Goal: Transaction & Acquisition: Purchase product/service

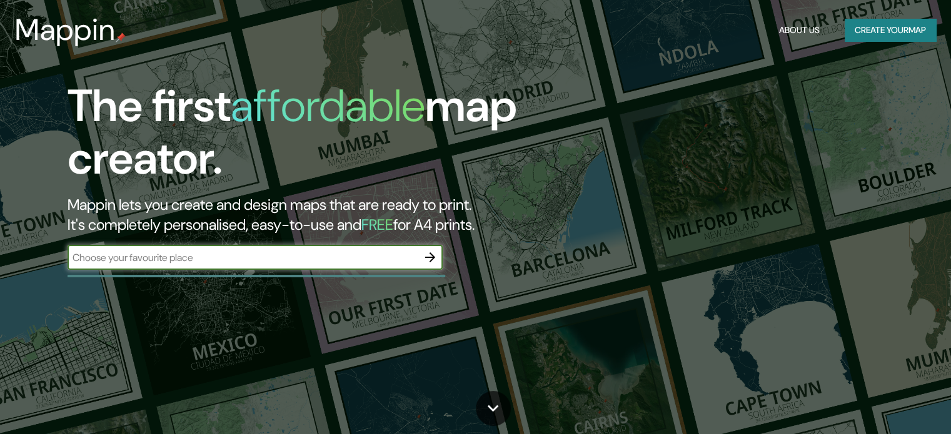
click at [228, 254] on input "text" at bounding box center [243, 258] width 350 height 14
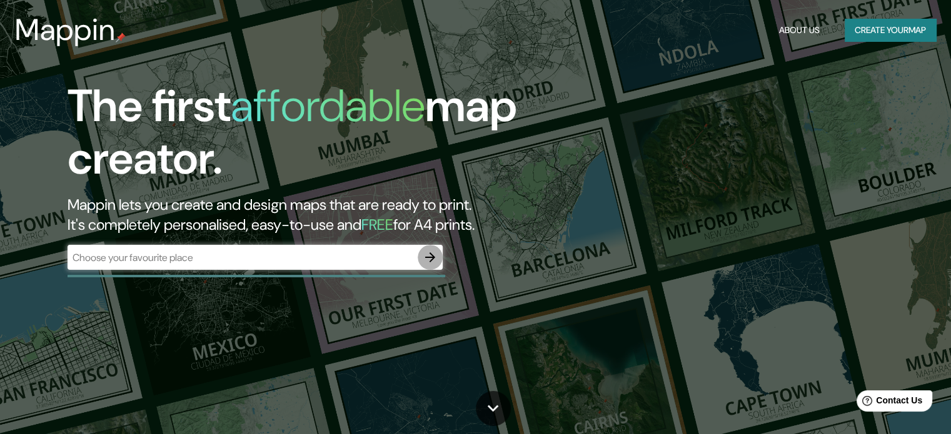
click at [434, 254] on icon "button" at bounding box center [430, 257] width 15 height 15
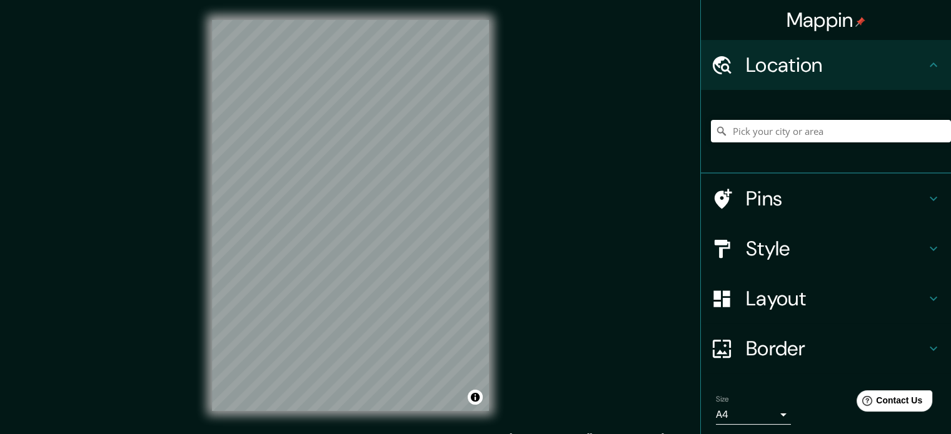
click at [904, 67] on h4 "Location" at bounding box center [836, 65] width 180 height 25
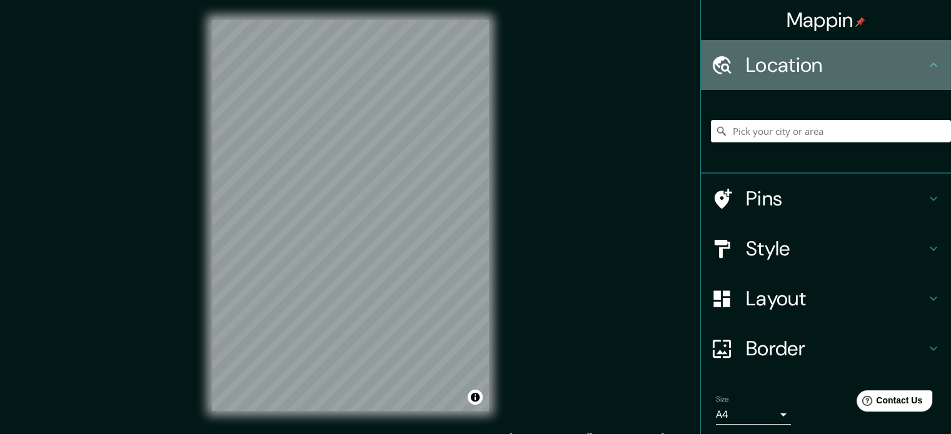
click at [781, 60] on h4 "Location" at bounding box center [836, 65] width 180 height 25
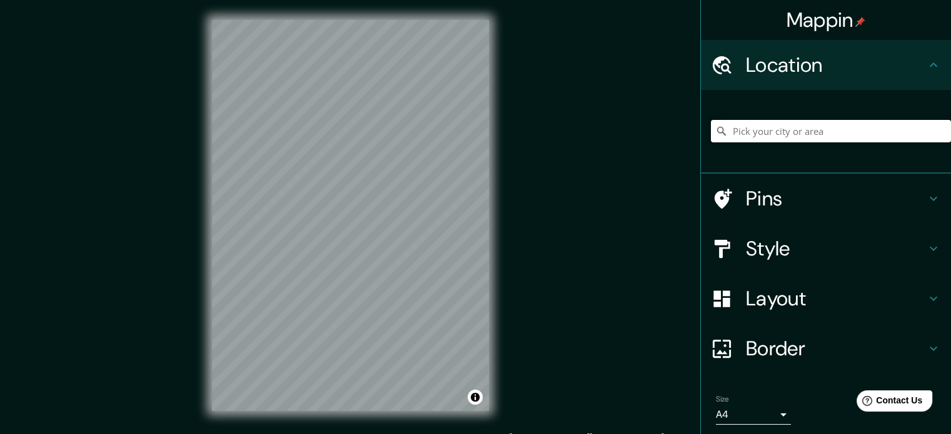
click at [739, 140] on input "Pick your city or area" at bounding box center [831, 131] width 240 height 23
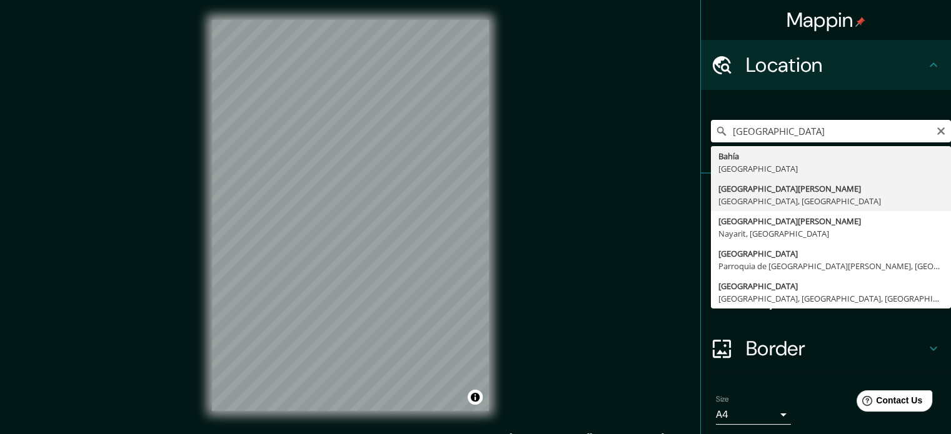
type input "[GEOGRAPHIC_DATA][PERSON_NAME], [GEOGRAPHIC_DATA], [GEOGRAPHIC_DATA]"
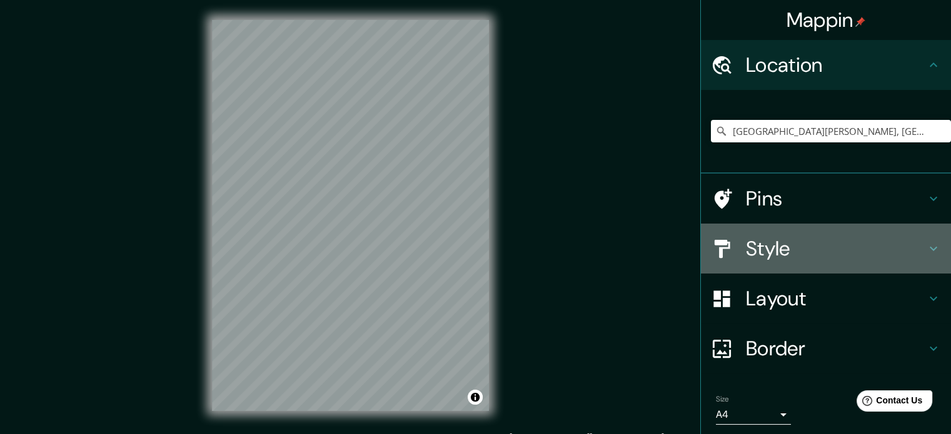
click at [830, 251] on h4 "Style" at bounding box center [836, 248] width 180 height 25
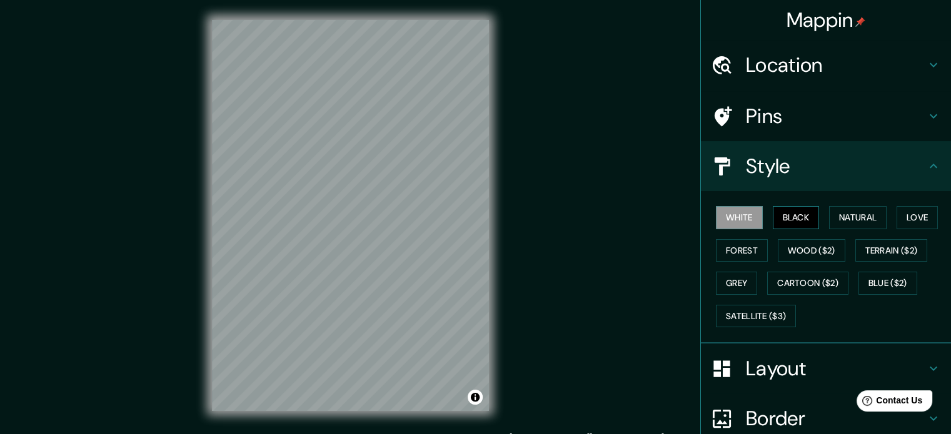
click at [789, 218] on button "Black" at bounding box center [796, 217] width 47 height 23
click at [853, 221] on button "Natural" at bounding box center [858, 217] width 58 height 23
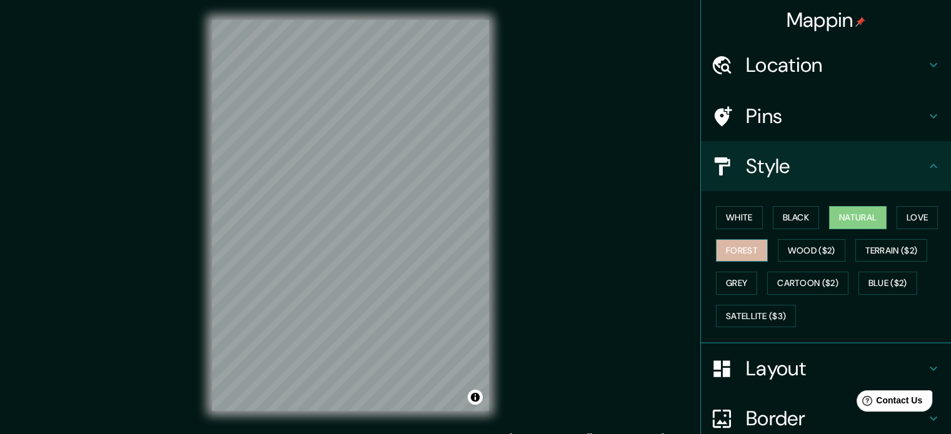
click at [749, 251] on button "Forest" at bounding box center [742, 250] width 52 height 23
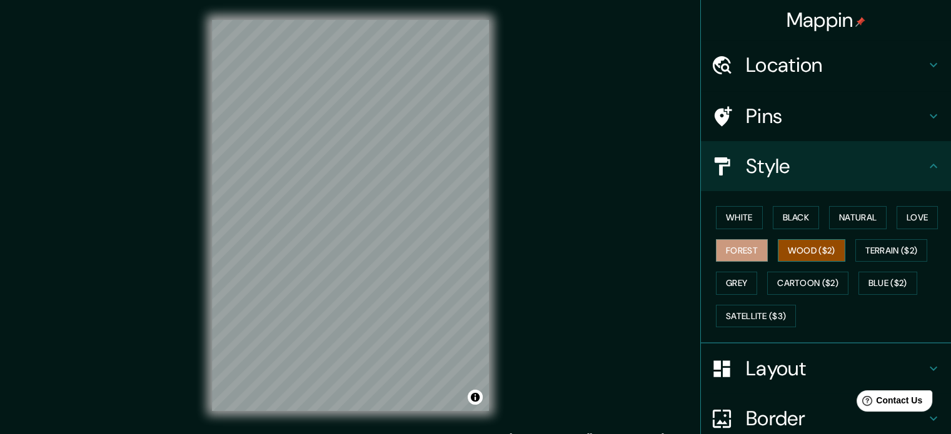
click at [803, 248] on button "Wood ($2)" at bounding box center [812, 250] width 68 height 23
click at [892, 252] on button "Terrain ($2)" at bounding box center [891, 250] width 73 height 23
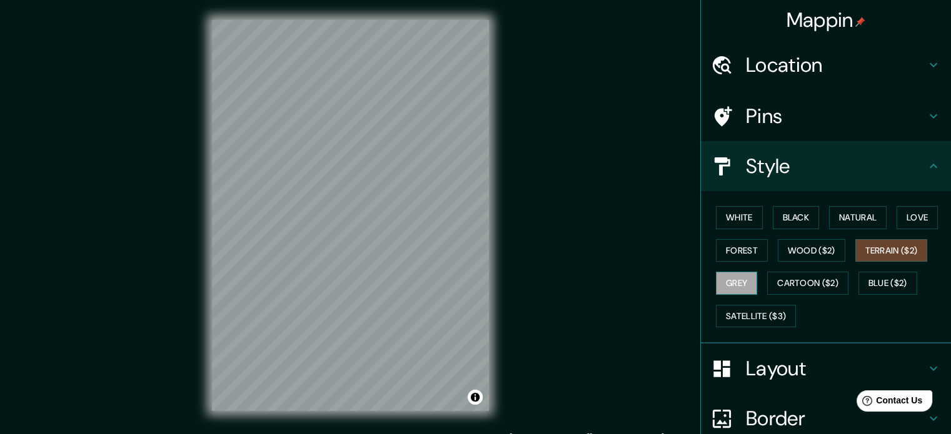
click at [722, 281] on button "Grey" at bounding box center [736, 283] width 41 height 23
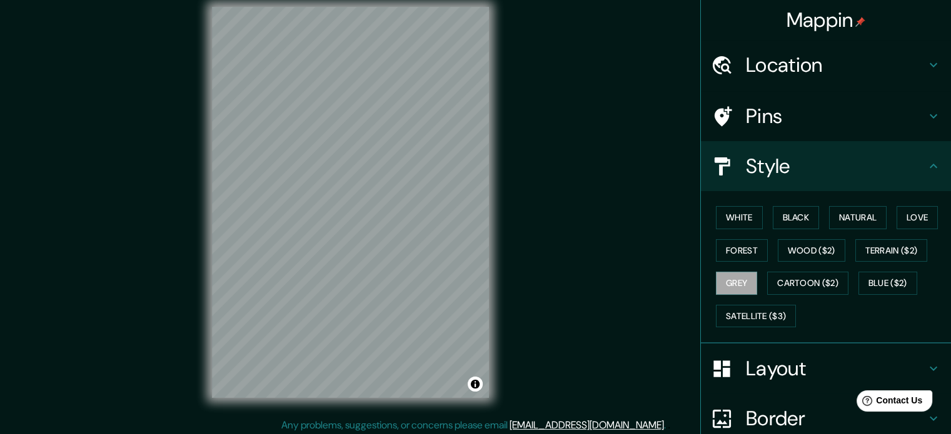
scroll to position [16, 0]
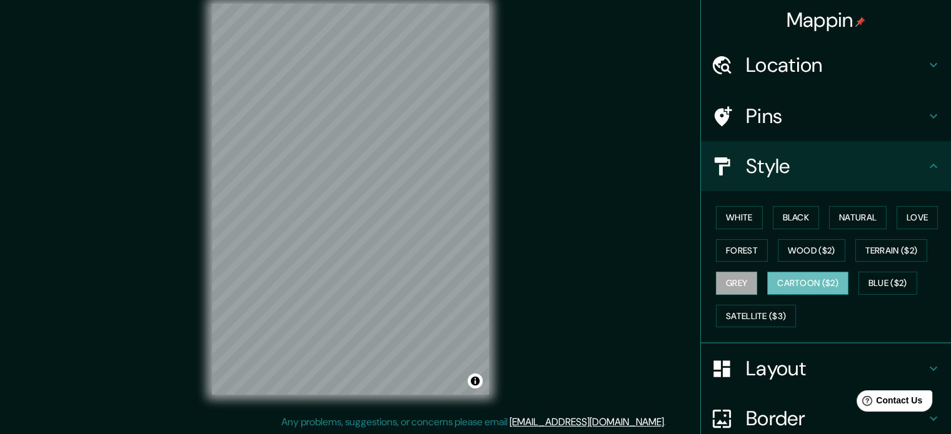
click at [784, 277] on button "Cartoon ($2)" at bounding box center [807, 283] width 81 height 23
click at [886, 277] on button "Blue ($2)" at bounding box center [887, 283] width 59 height 23
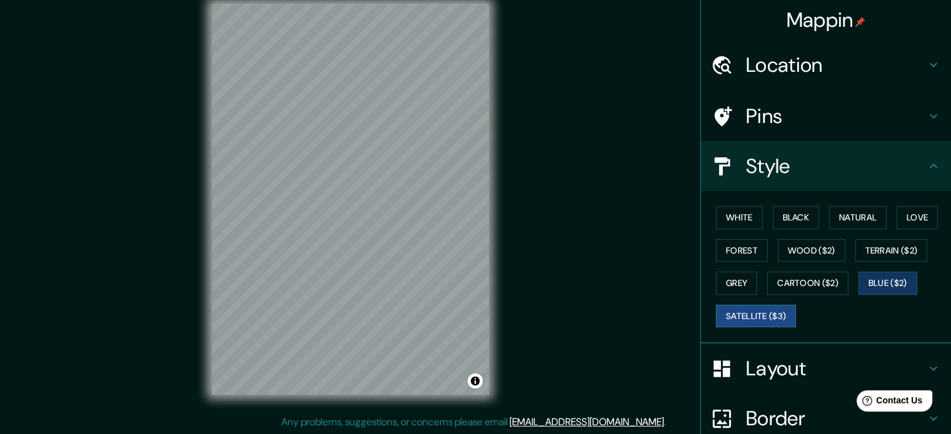
click at [740, 317] on button "Satellite ($3)" at bounding box center [756, 316] width 80 height 23
click at [716, 253] on button "Forest" at bounding box center [742, 250] width 52 height 23
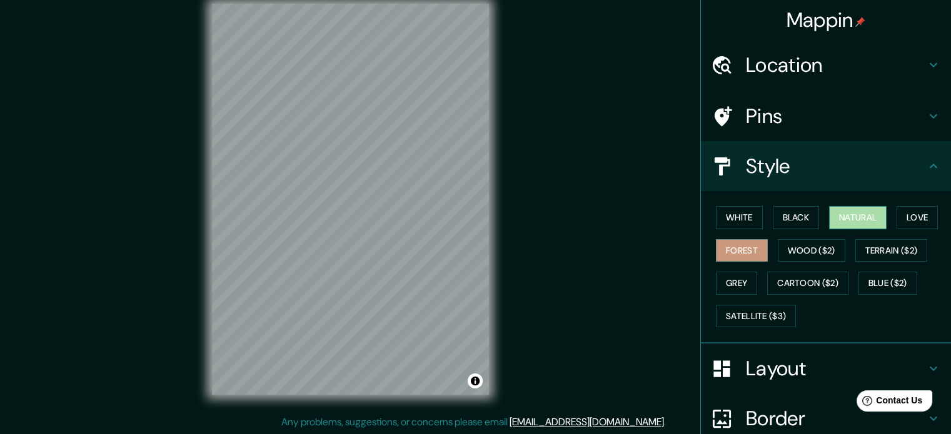
click at [868, 214] on button "Natural" at bounding box center [858, 217] width 58 height 23
click at [919, 213] on button "Love" at bounding box center [916, 217] width 41 height 23
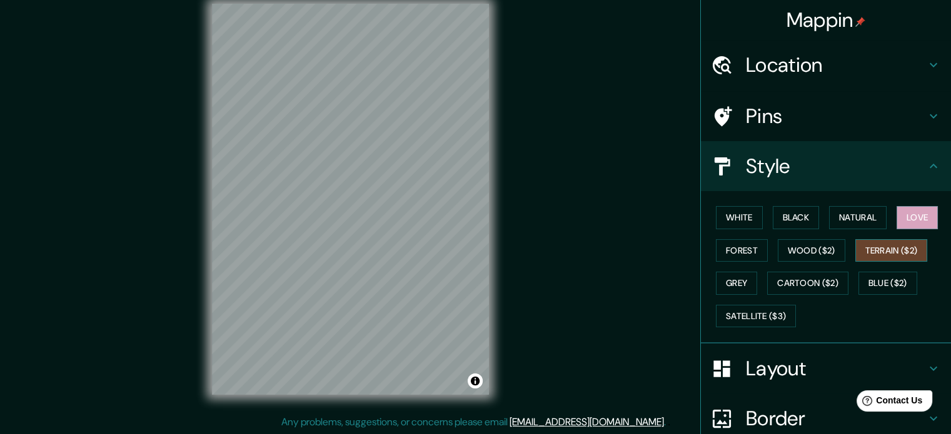
click at [877, 253] on button "Terrain ($2)" at bounding box center [891, 250] width 73 height 23
click at [814, 252] on button "Wood ($2)" at bounding box center [812, 250] width 68 height 23
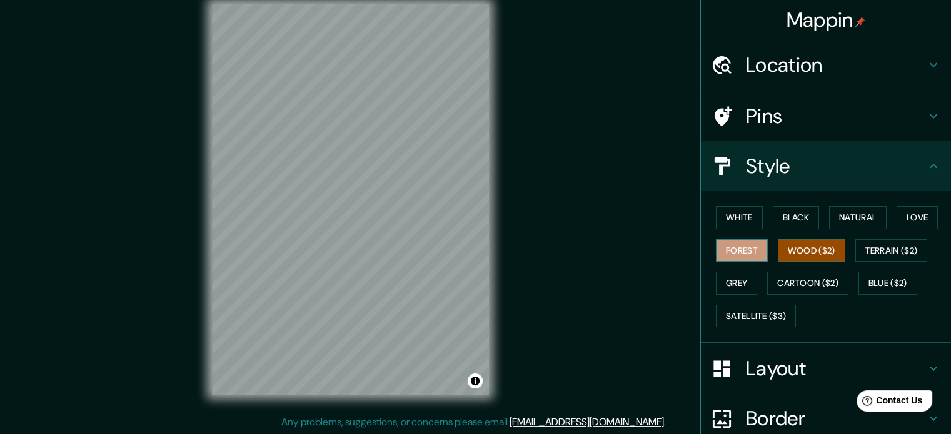
click at [745, 246] on button "Forest" at bounding box center [742, 250] width 52 height 23
click at [739, 281] on button "Grey" at bounding box center [736, 283] width 41 height 23
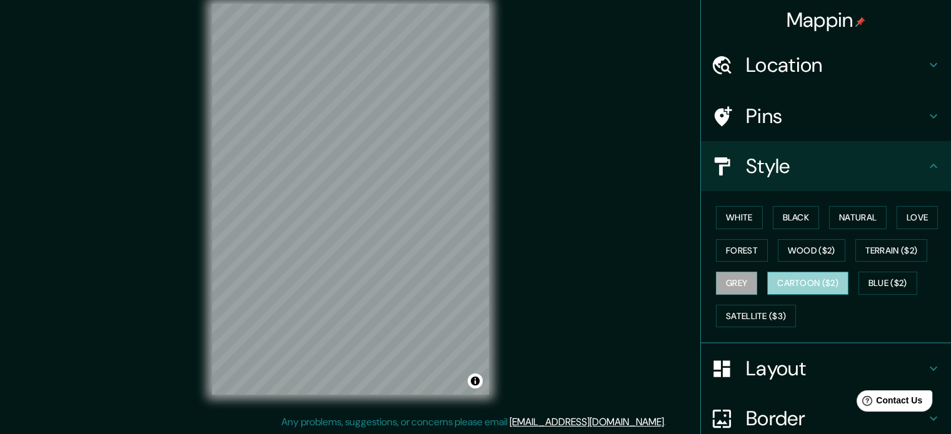
click at [819, 284] on button "Cartoon ($2)" at bounding box center [807, 283] width 81 height 23
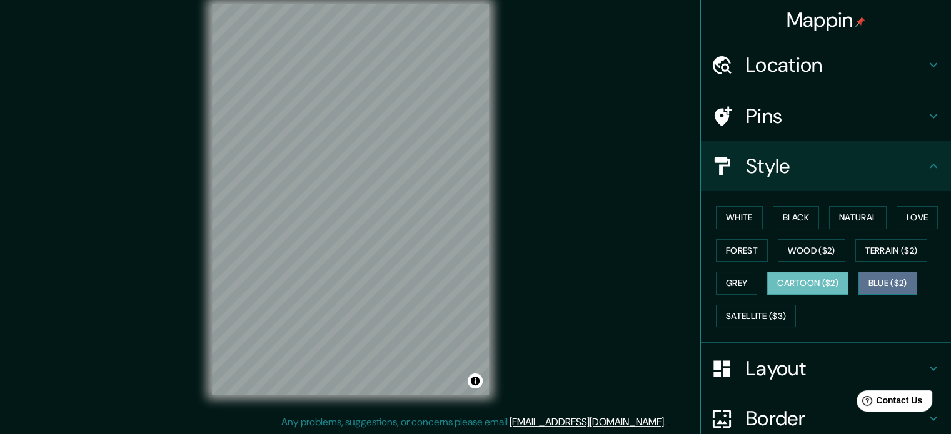
click at [893, 278] on button "Blue ($2)" at bounding box center [887, 283] width 59 height 23
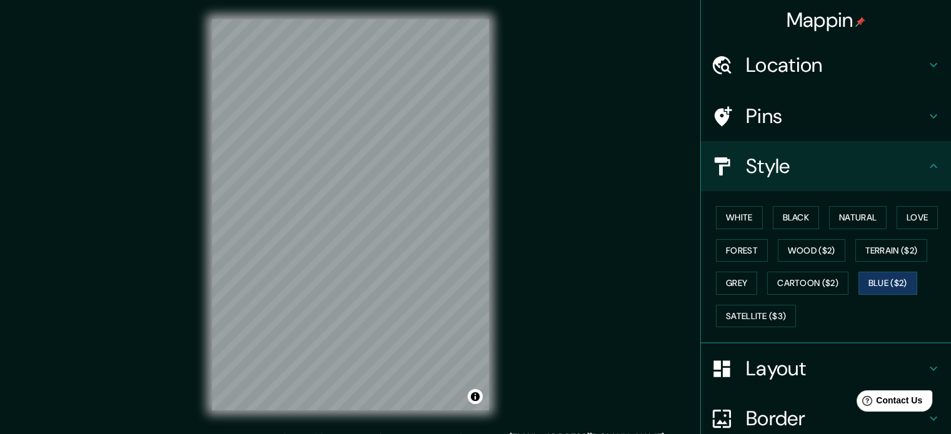
scroll to position [0, 0]
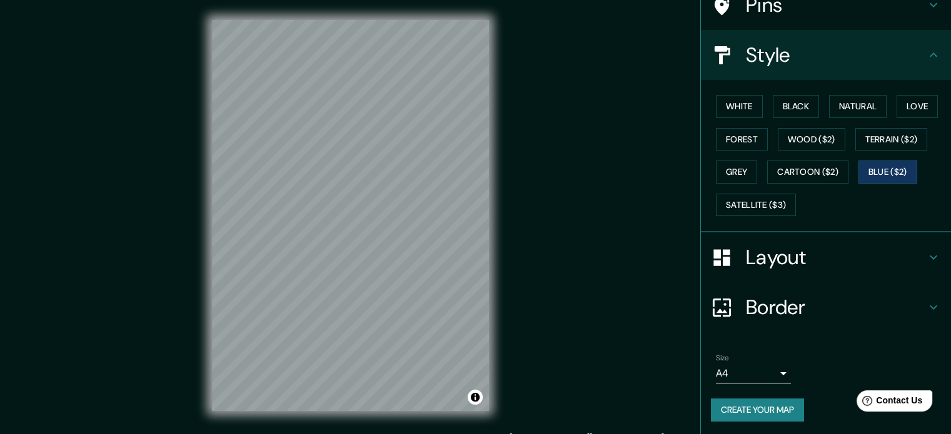
click at [875, 242] on div "Layout" at bounding box center [826, 258] width 250 height 50
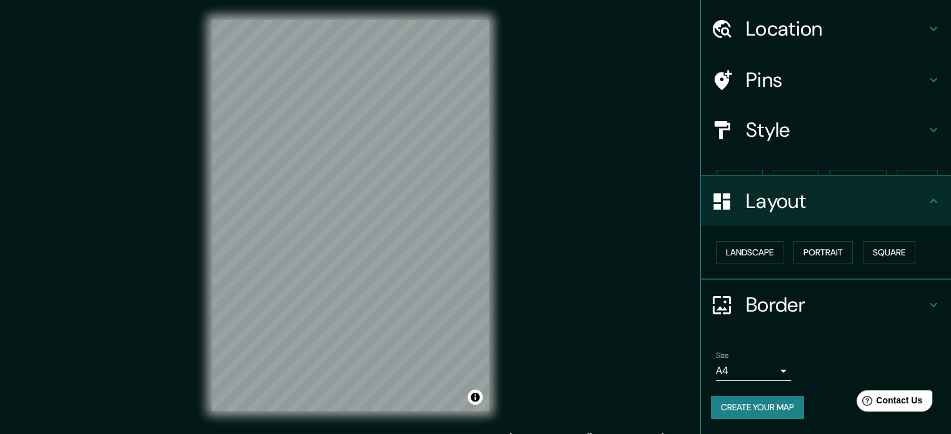
scroll to position [14, 0]
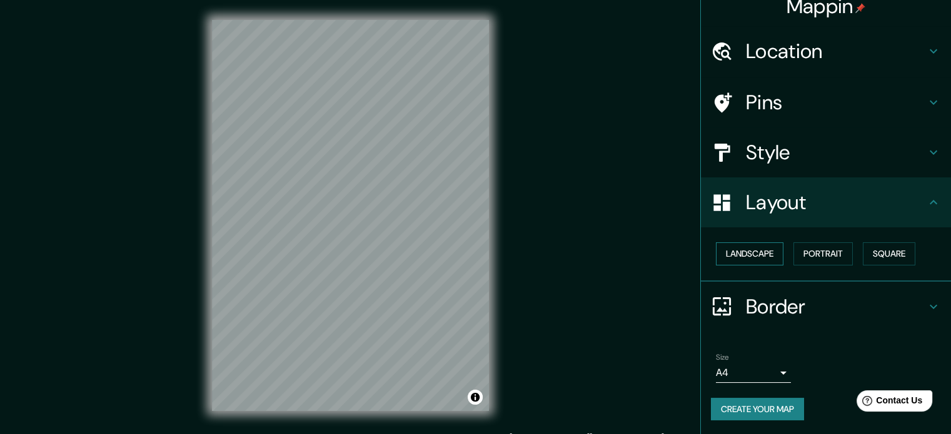
click at [765, 249] on button "Landscape" at bounding box center [750, 254] width 68 height 23
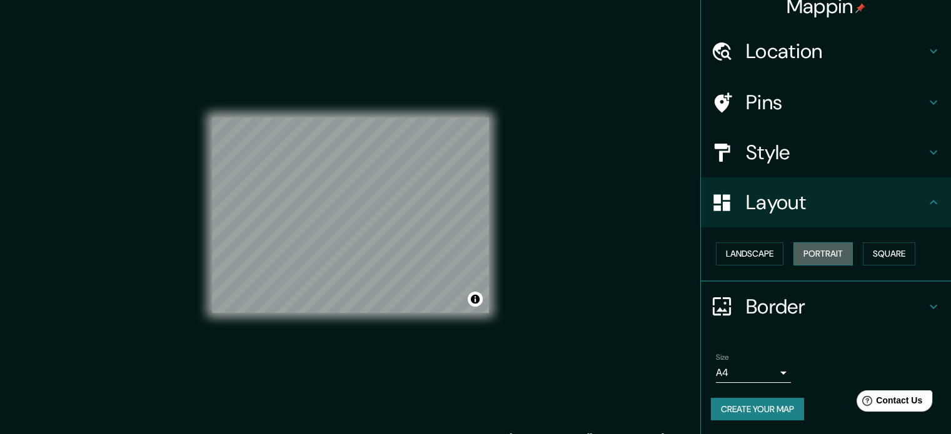
click at [810, 258] on button "Portrait" at bounding box center [822, 254] width 59 height 23
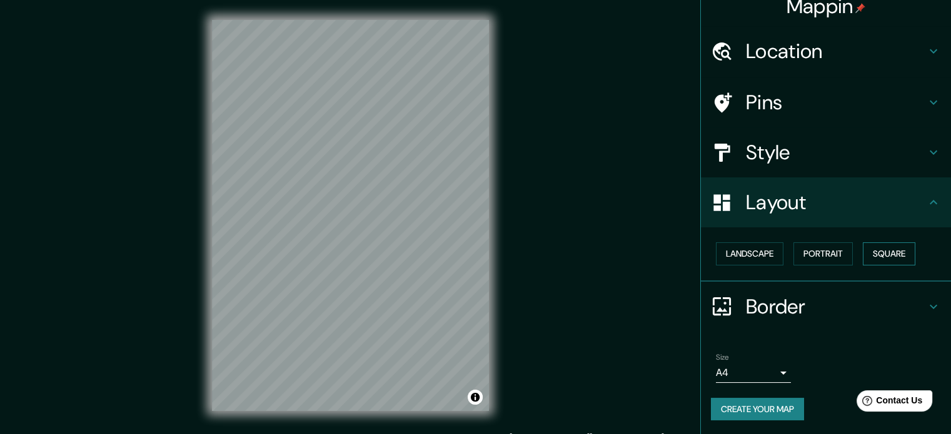
click at [874, 258] on button "Square" at bounding box center [889, 254] width 53 height 23
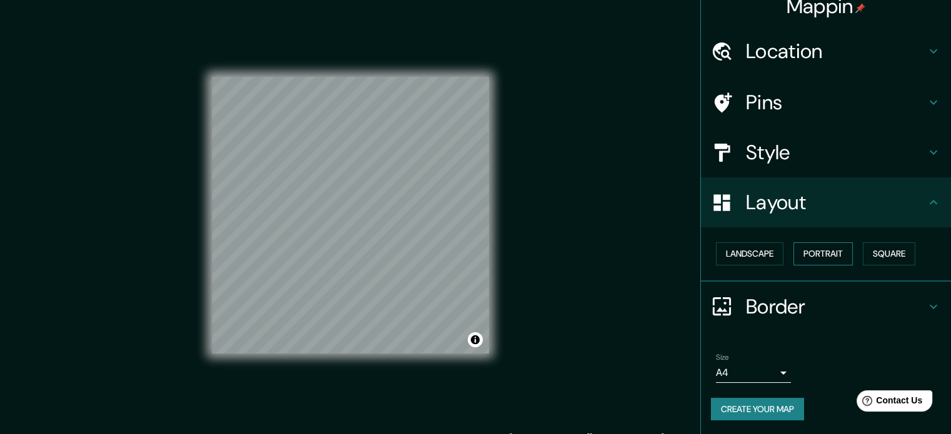
click at [793, 247] on button "Portrait" at bounding box center [822, 254] width 59 height 23
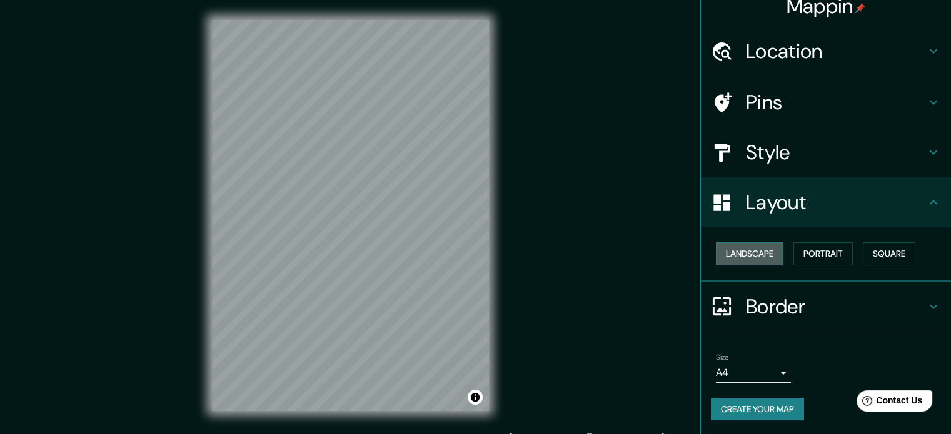
click at [763, 247] on button "Landscape" at bounding box center [750, 254] width 68 height 23
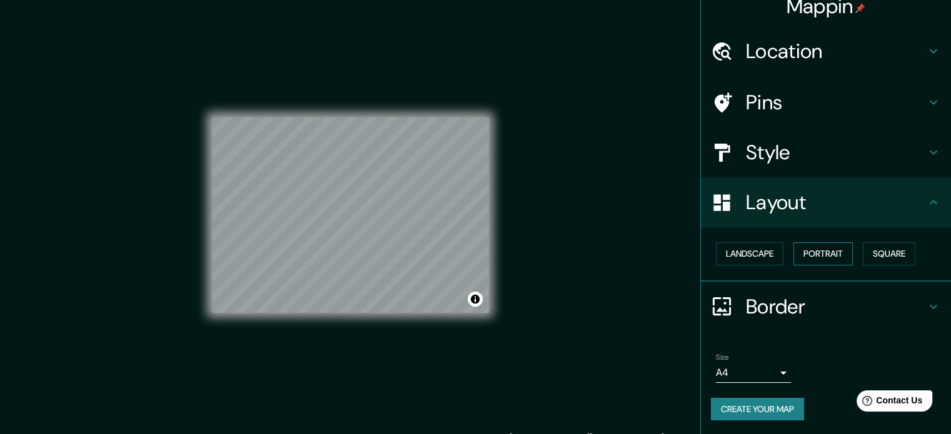
click at [833, 253] on button "Portrait" at bounding box center [822, 254] width 59 height 23
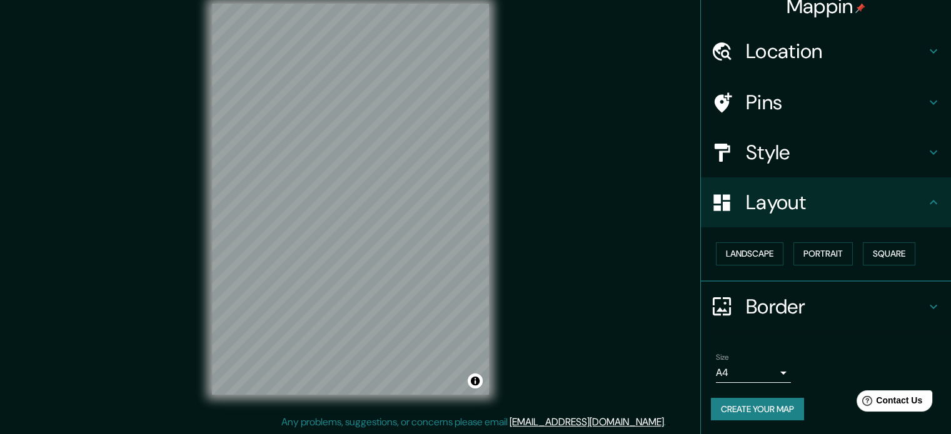
scroll to position [0, 0]
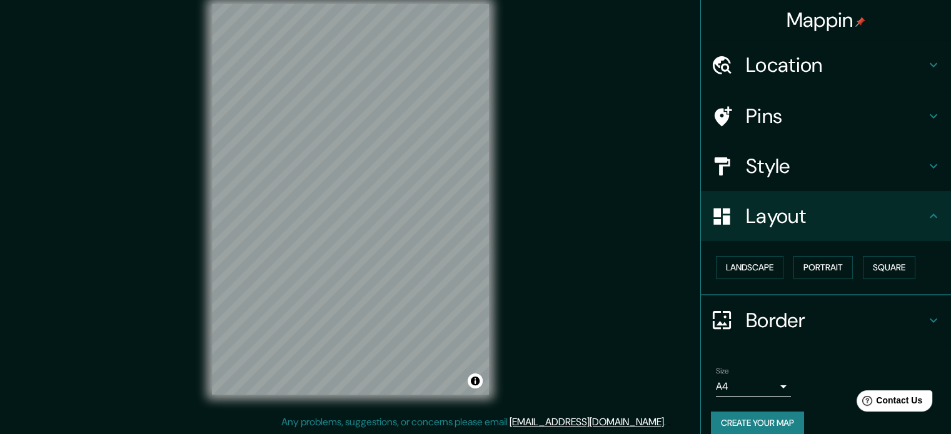
click at [776, 379] on body "Mappin Location [GEOGRAPHIC_DATA][PERSON_NAME], [GEOGRAPHIC_DATA], [GEOGRAPHIC_…" at bounding box center [475, 201] width 951 height 434
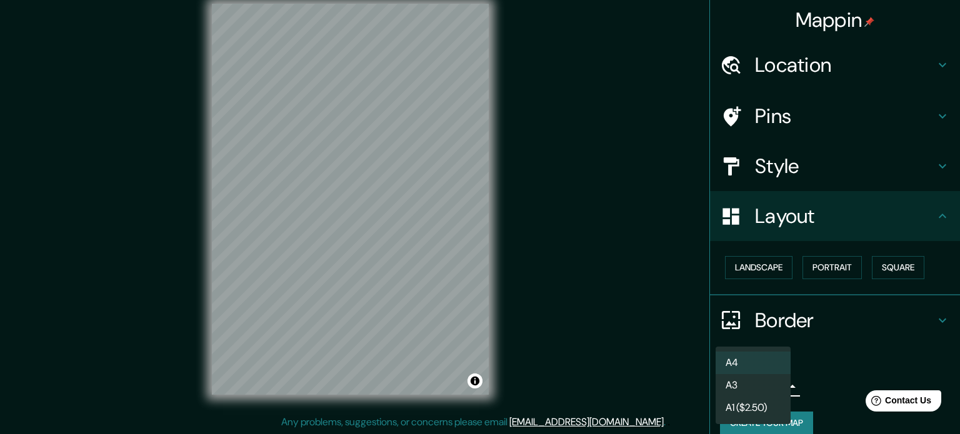
click at [873, 342] on div at bounding box center [480, 217] width 960 height 434
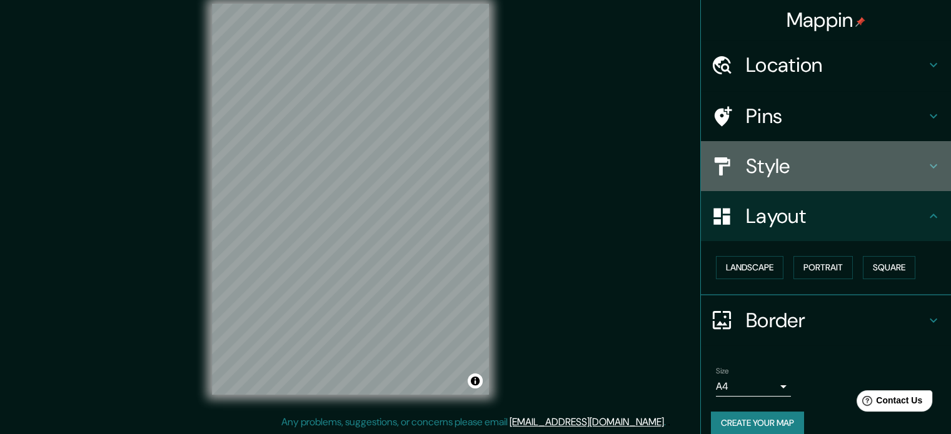
click at [785, 159] on h4 "Style" at bounding box center [836, 166] width 180 height 25
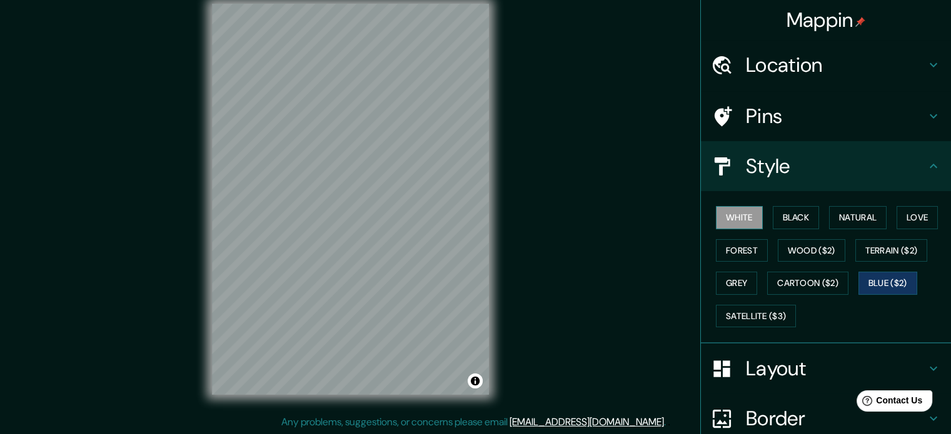
click at [747, 221] on button "White" at bounding box center [739, 217] width 47 height 23
click at [797, 219] on button "Black" at bounding box center [796, 217] width 47 height 23
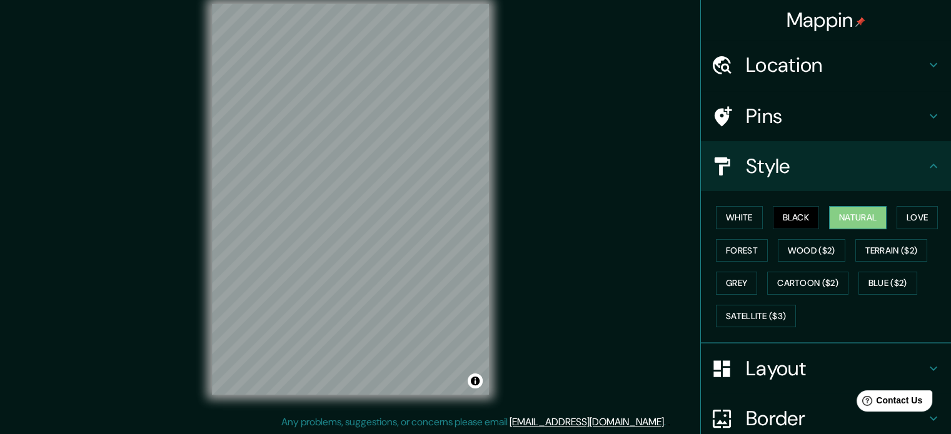
click at [860, 218] on button "Natural" at bounding box center [858, 217] width 58 height 23
click at [928, 112] on icon at bounding box center [933, 116] width 15 height 15
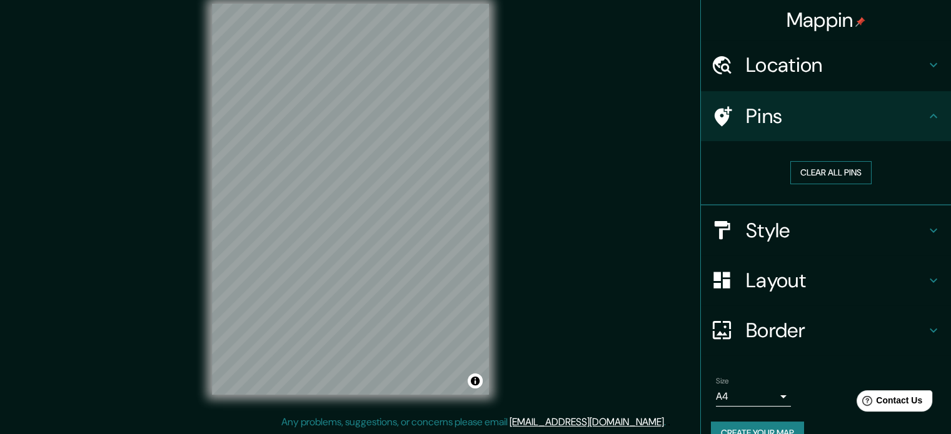
click at [836, 174] on button "Clear all pins" at bounding box center [830, 172] width 81 height 23
click at [830, 169] on button "Clear all pins" at bounding box center [830, 172] width 81 height 23
click at [428, 202] on div at bounding box center [425, 202] width 10 height 10
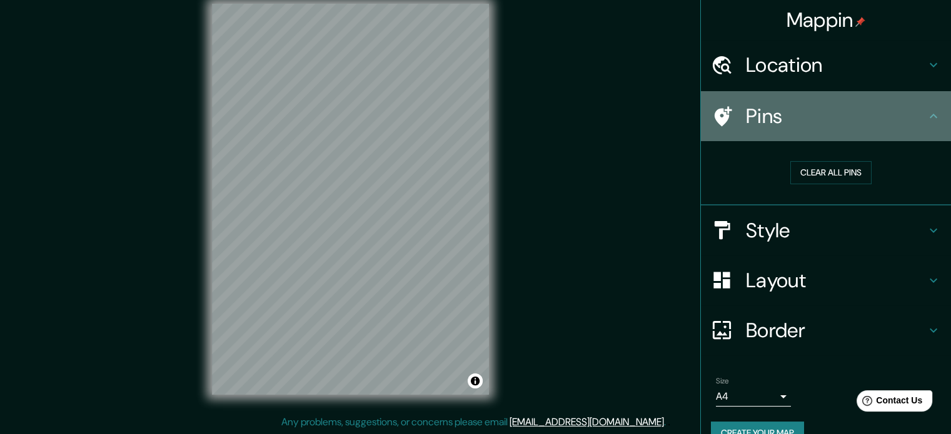
click at [928, 115] on icon at bounding box center [933, 116] width 15 height 15
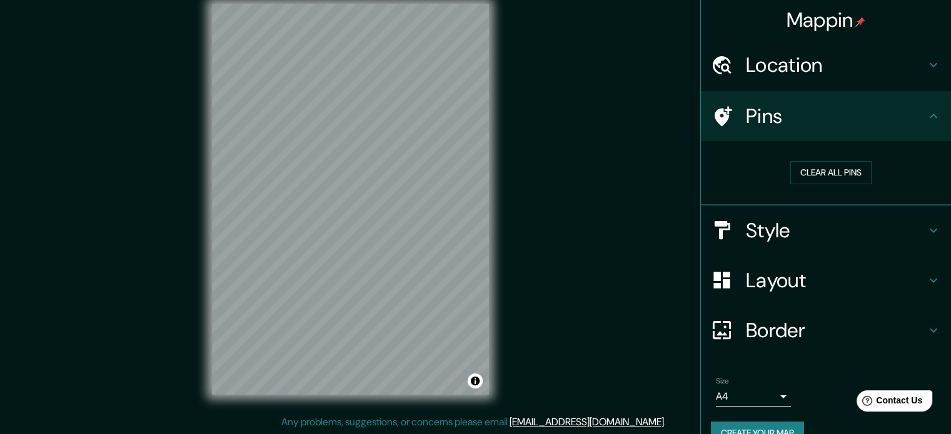
click at [926, 224] on icon at bounding box center [933, 230] width 15 height 15
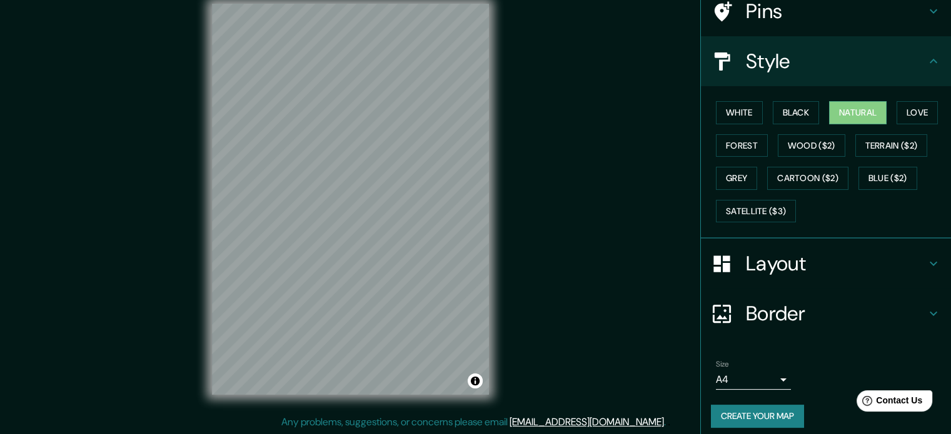
scroll to position [111, 0]
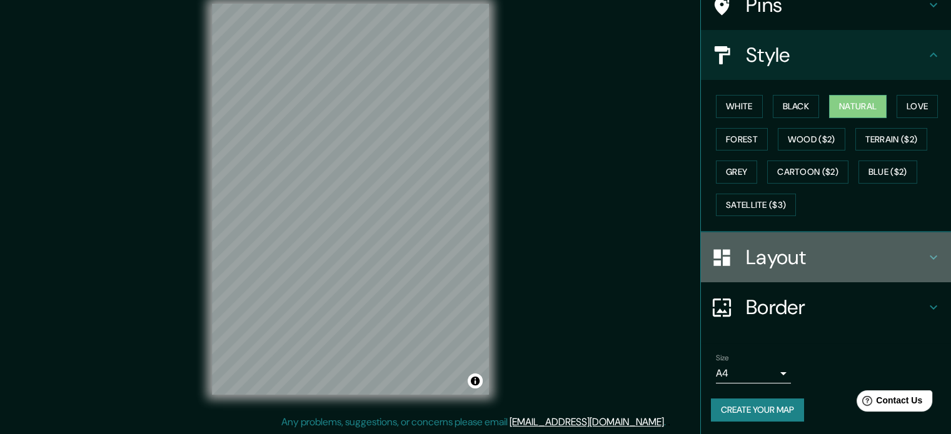
click at [910, 245] on h4 "Layout" at bounding box center [836, 257] width 180 height 25
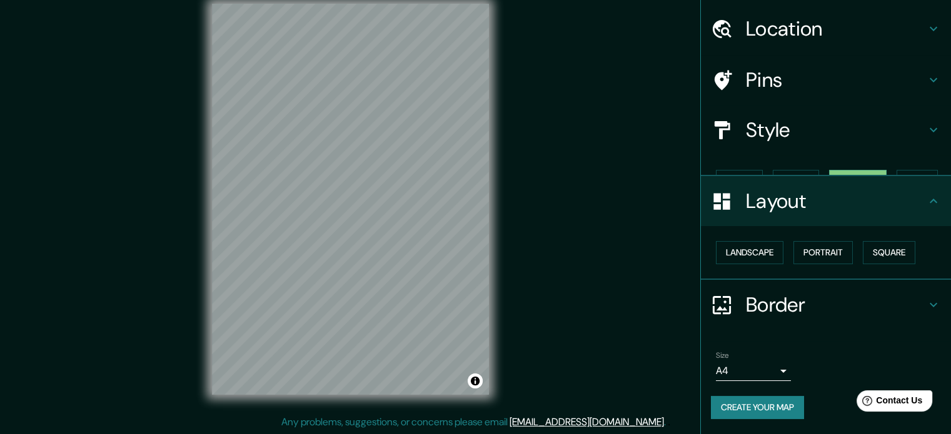
scroll to position [14, 0]
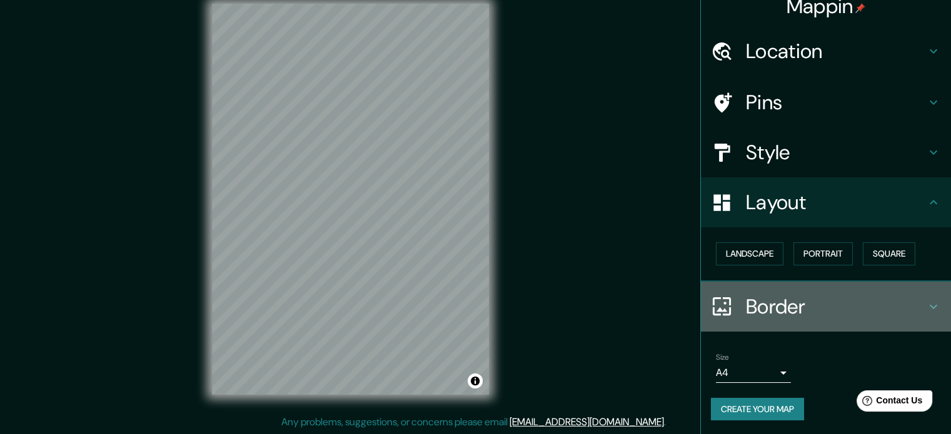
click at [911, 306] on h4 "Border" at bounding box center [836, 306] width 180 height 25
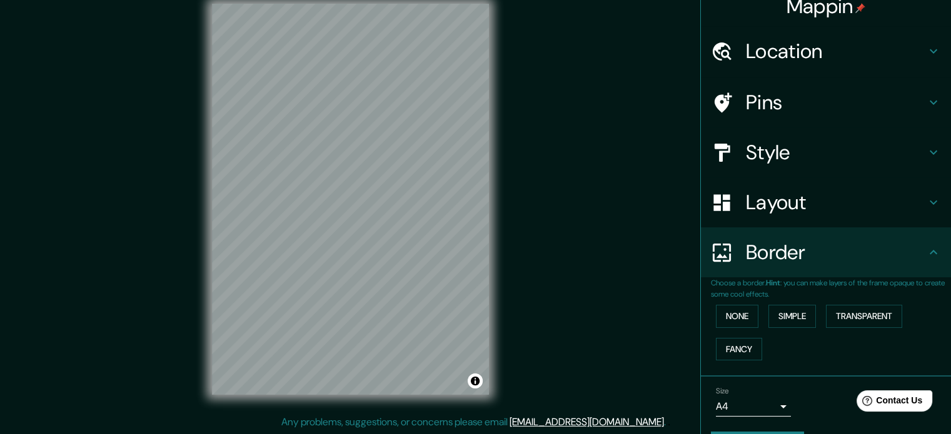
scroll to position [48, 0]
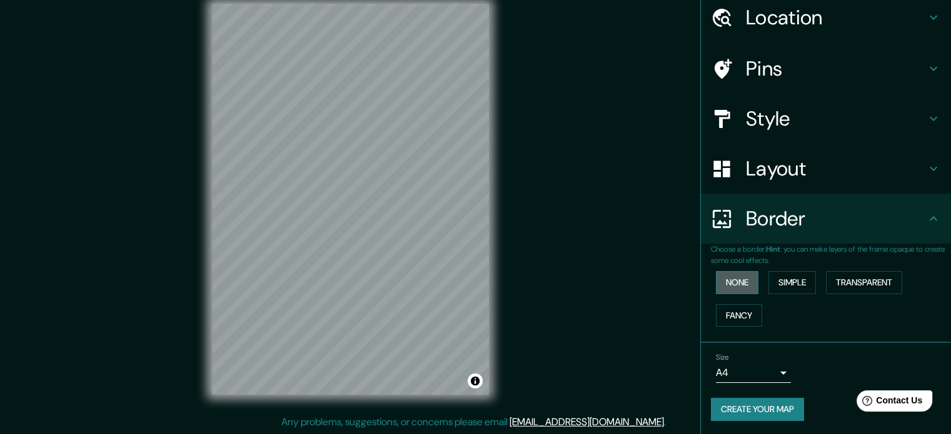
click at [739, 284] on button "None" at bounding box center [737, 282] width 43 height 23
click at [784, 284] on button "Simple" at bounding box center [792, 282] width 48 height 23
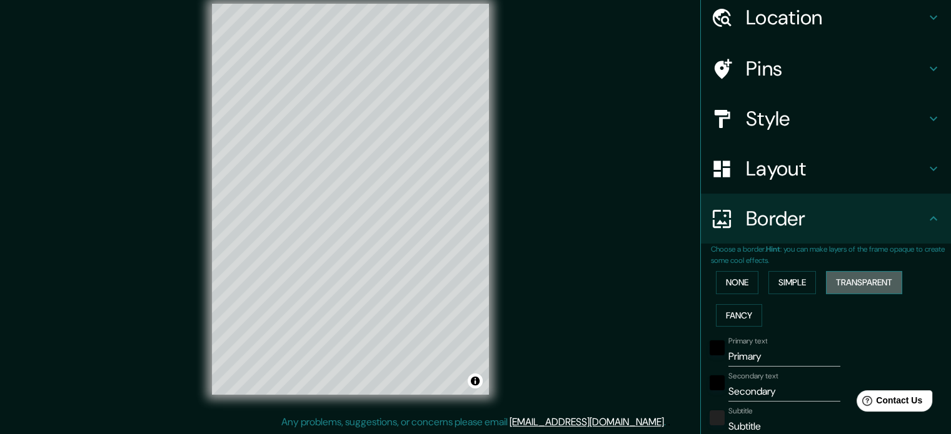
click at [853, 284] on button "Transparent" at bounding box center [864, 282] width 76 height 23
click at [360, 333] on div at bounding box center [360, 335] width 10 height 10
click at [373, 334] on div at bounding box center [372, 334] width 10 height 10
drag, startPoint x: 772, startPoint y: 353, endPoint x: 605, endPoint y: 363, distance: 167.2
click at [606, 363] on div "Mappin Location [GEOGRAPHIC_DATA][PERSON_NAME], [GEOGRAPHIC_DATA], [GEOGRAPHIC_…" at bounding box center [475, 209] width 951 height 451
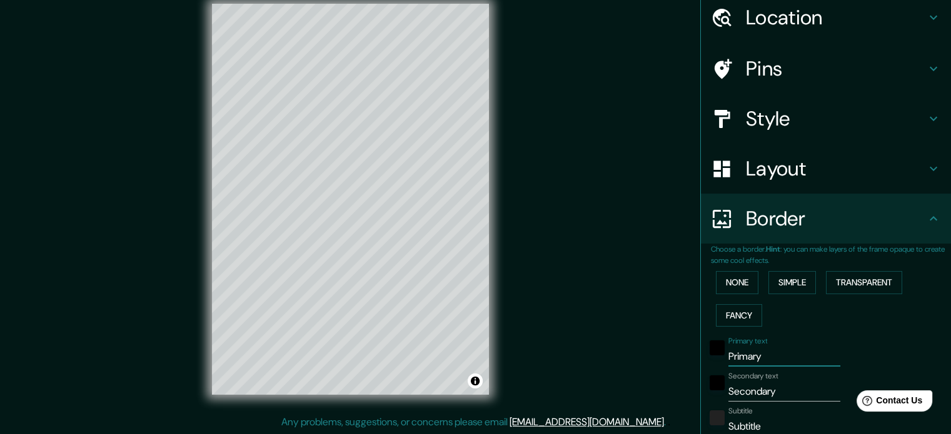
type input "B"
type input "213"
type input "35"
type input "BA"
type input "213"
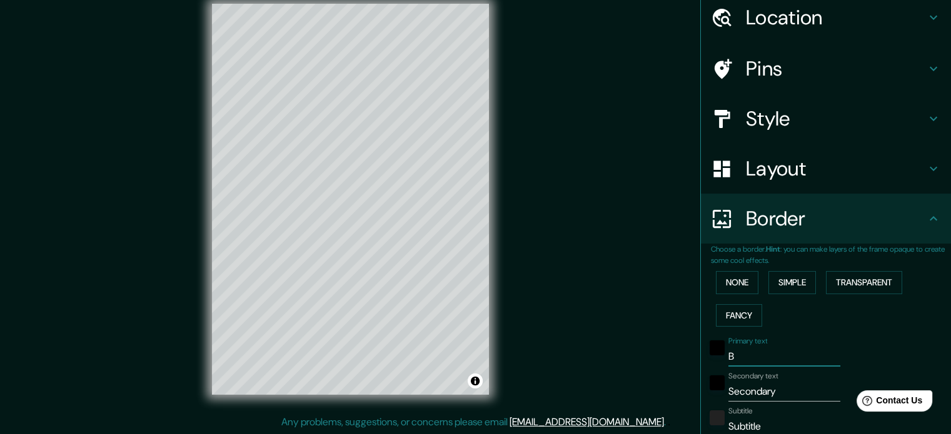
type input "35"
type input "BAH"
type input "213"
type input "35"
type input "[DEMOGRAPHIC_DATA]"
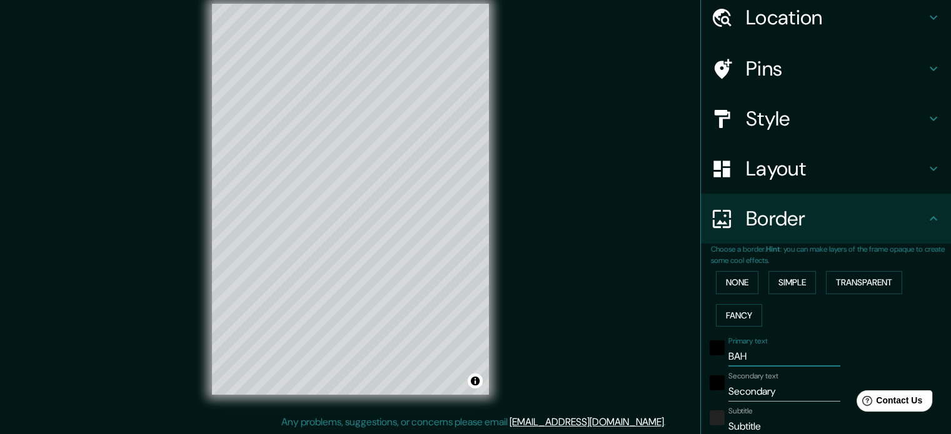
type input "213"
type input "35"
type input "BAH"
type input "213"
type input "35"
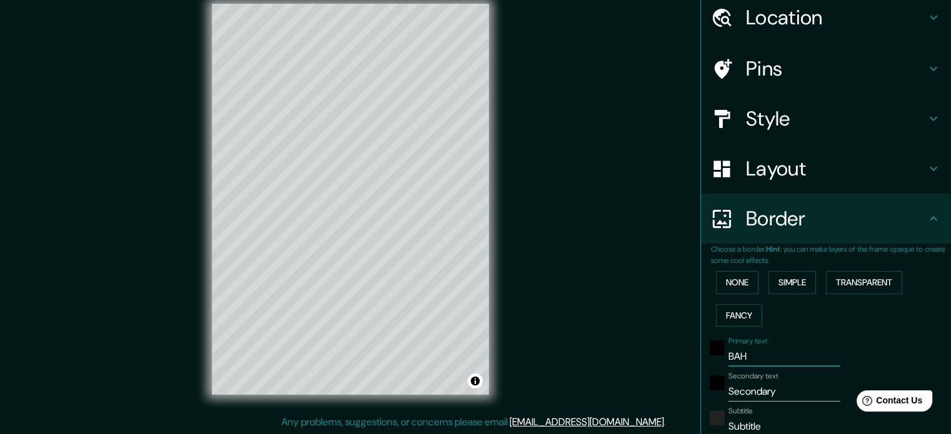
type input "BA"
type input "213"
type input "35"
type input "B"
type input "213"
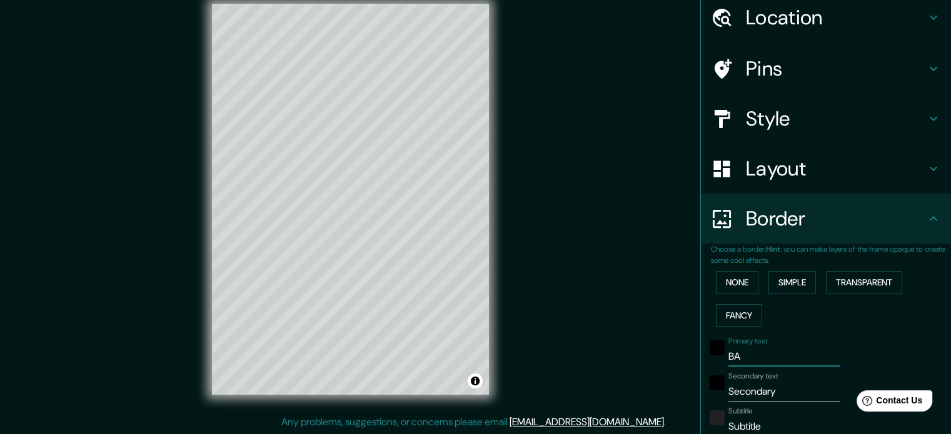
type input "35"
type input "Ba"
type input "213"
type input "35"
type input "Bah"
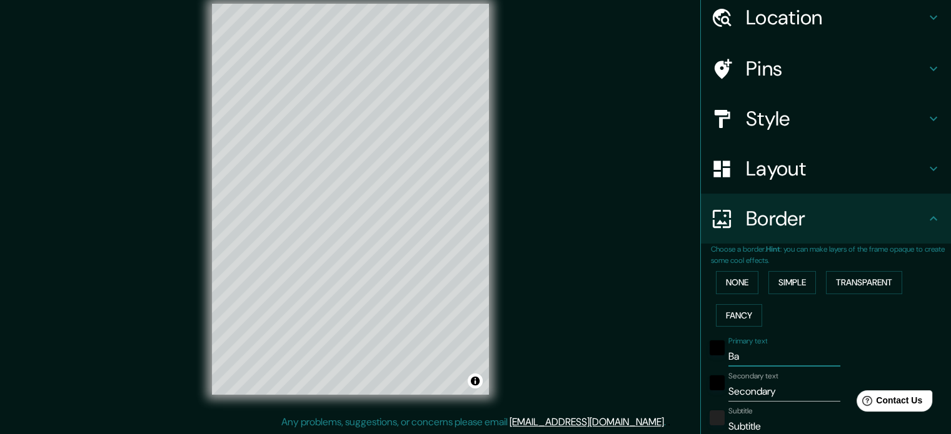
type input "213"
type input "35"
type input "Bahi"
type input "213"
type input "35"
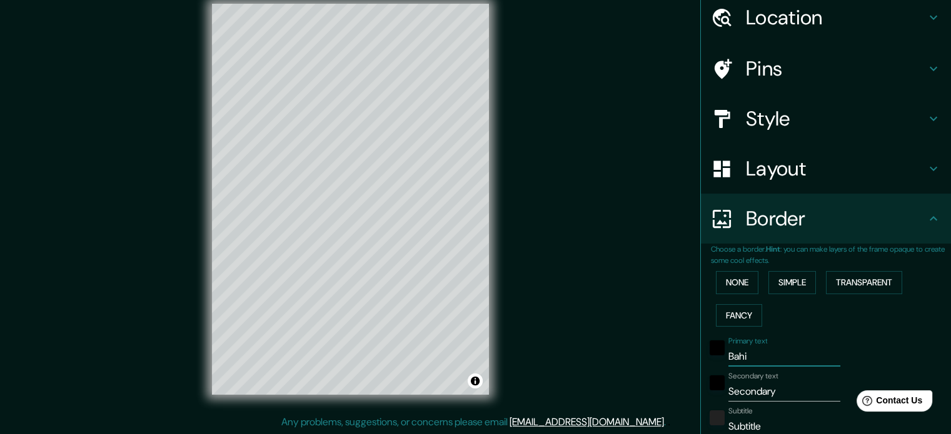
type input "[GEOGRAPHIC_DATA]"
type input "213"
type input "35"
type input "[GEOGRAPHIC_DATA]"
type input "213"
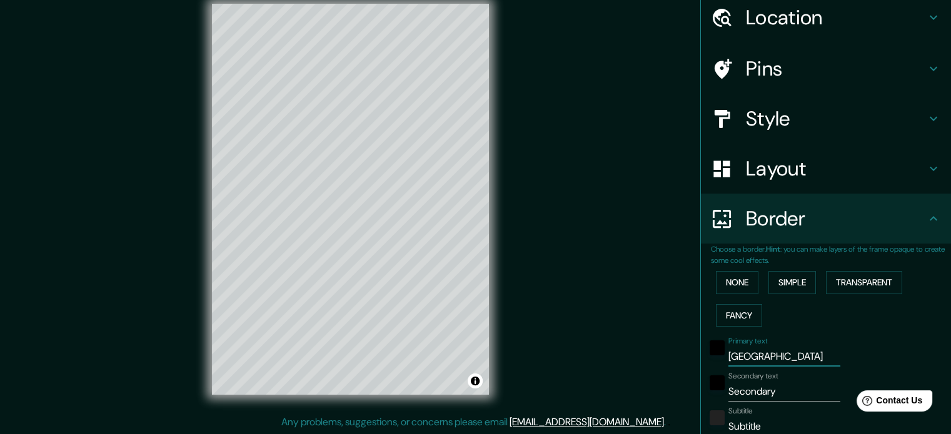
type input "35"
type input "Bahia b"
type input "213"
type input "35"
type input "Bahia bl"
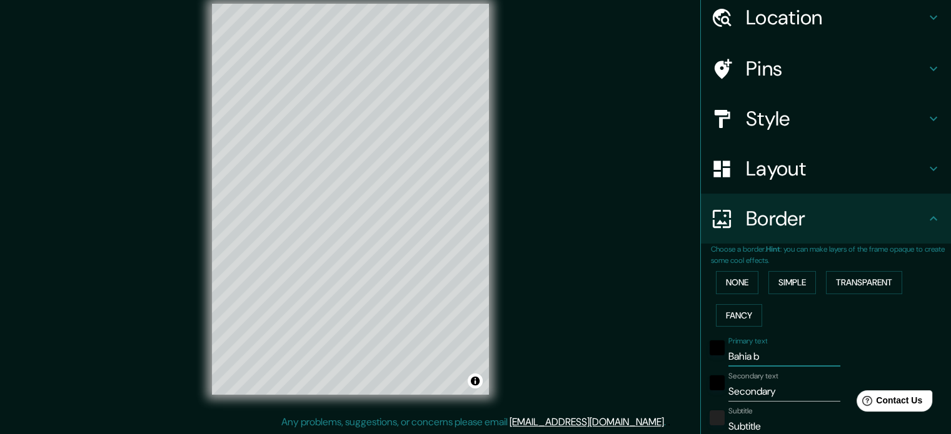
type input "213"
type input "35"
type input "Bahia bla"
type input "213"
type input "35"
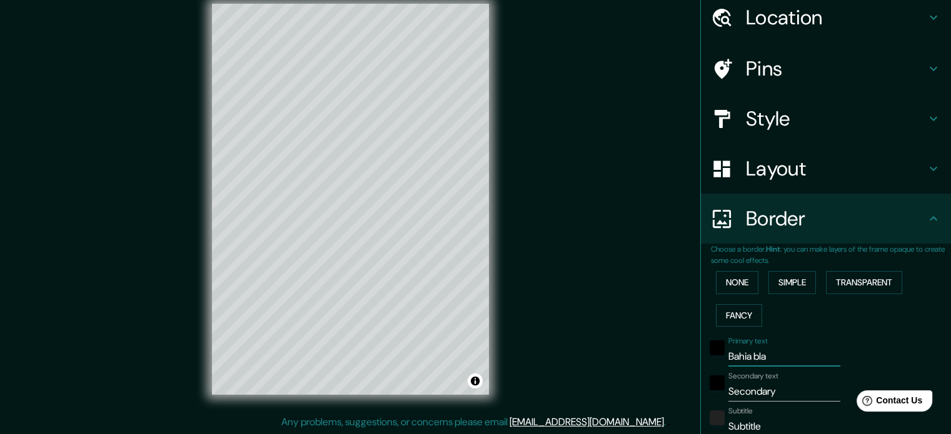
type input "Bahia [PERSON_NAME]"
type input "213"
type input "35"
type input "Bahia blanc"
type input "213"
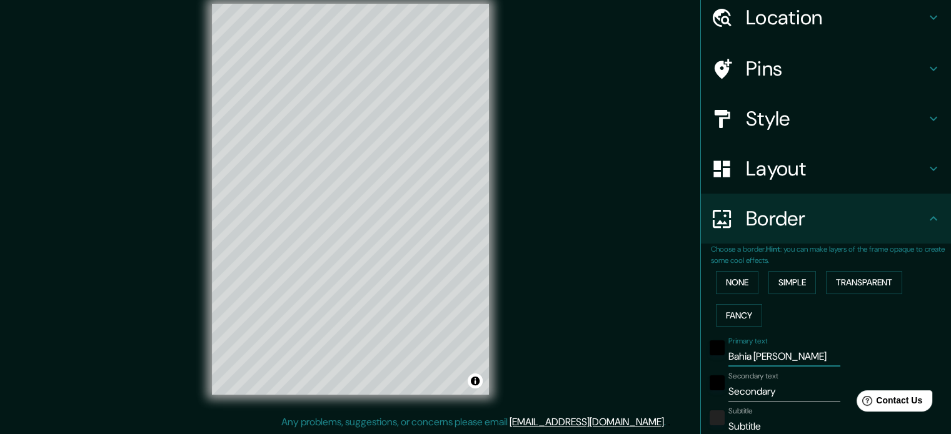
type input "35"
type input "Bahia [PERSON_NAME]"
type input "213"
type input "35"
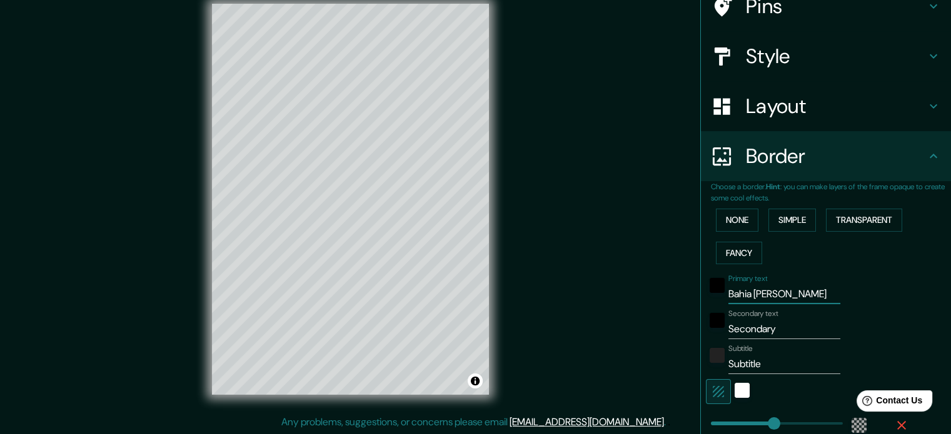
type input "Bahia [PERSON_NAME]"
drag, startPoint x: 782, startPoint y: 323, endPoint x: 668, endPoint y: 339, distance: 115.4
click at [668, 339] on div "Mappin Location [GEOGRAPHIC_DATA][PERSON_NAME], [GEOGRAPHIC_DATA], [GEOGRAPHIC_…" at bounding box center [475, 209] width 951 height 451
type input "213"
type input "35"
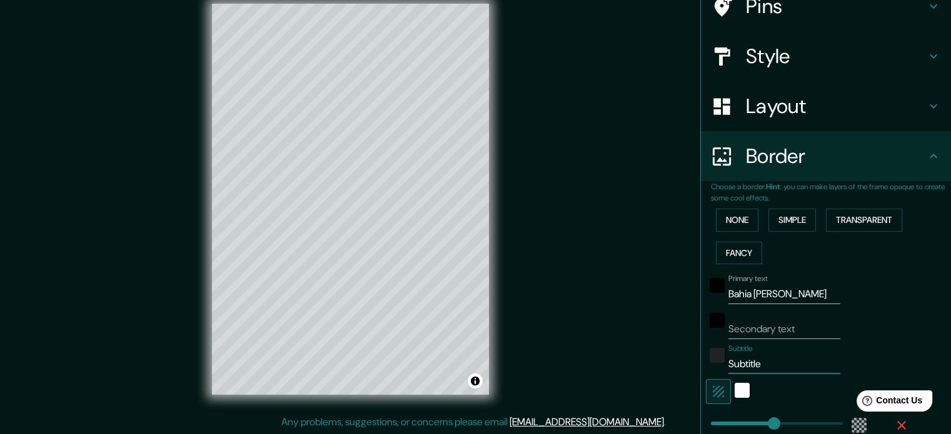
drag, startPoint x: 764, startPoint y: 367, endPoint x: 655, endPoint y: 355, distance: 110.0
click at [663, 362] on div "Mappin Location [GEOGRAPHIC_DATA][PERSON_NAME], [GEOGRAPHIC_DATA], [GEOGRAPHIC_…" at bounding box center [475, 209] width 951 height 451
type input "213"
type input "35"
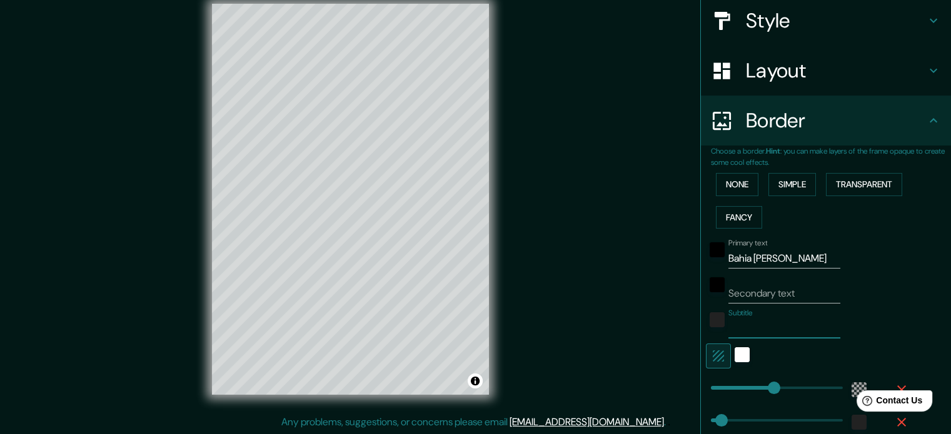
scroll to position [173, 0]
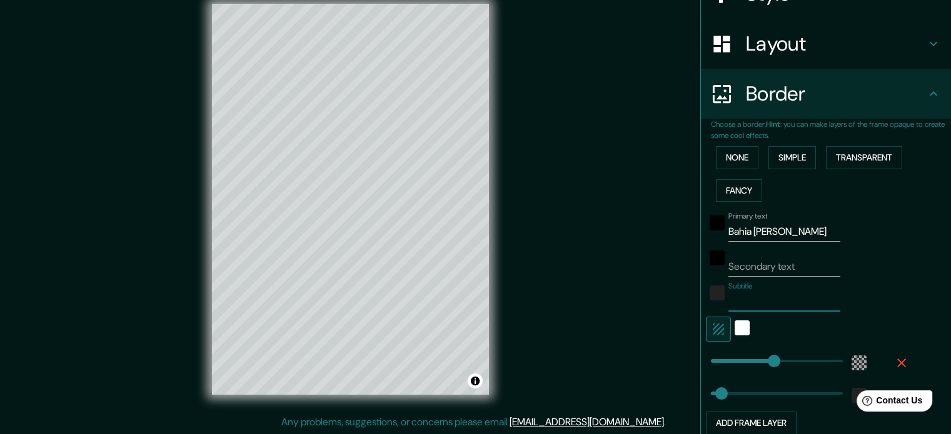
type input "213"
type input "443"
drag, startPoint x: 763, startPoint y: 355, endPoint x: 903, endPoint y: 352, distance: 140.0
type input "35"
type input "0"
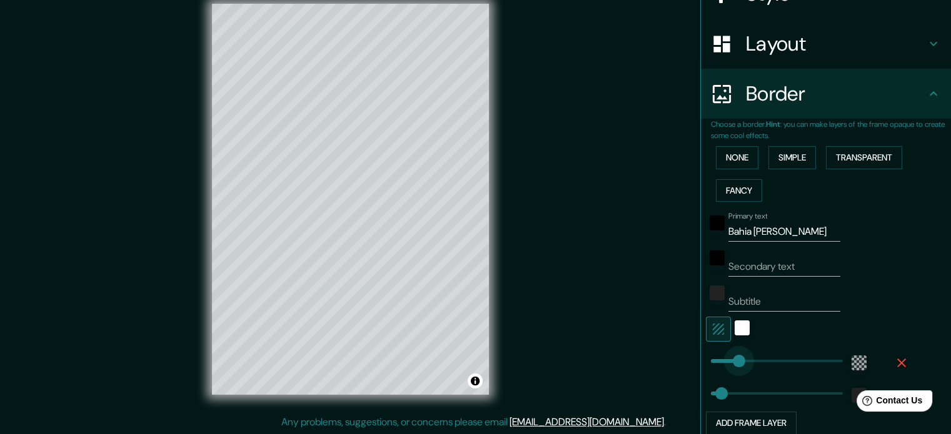
drag, startPoint x: 784, startPoint y: 368, endPoint x: 594, endPoint y: 380, distance: 190.4
type input "35"
type input "56"
drag, startPoint x: 701, startPoint y: 356, endPoint x: 718, endPoint y: 355, distance: 16.9
type input "35"
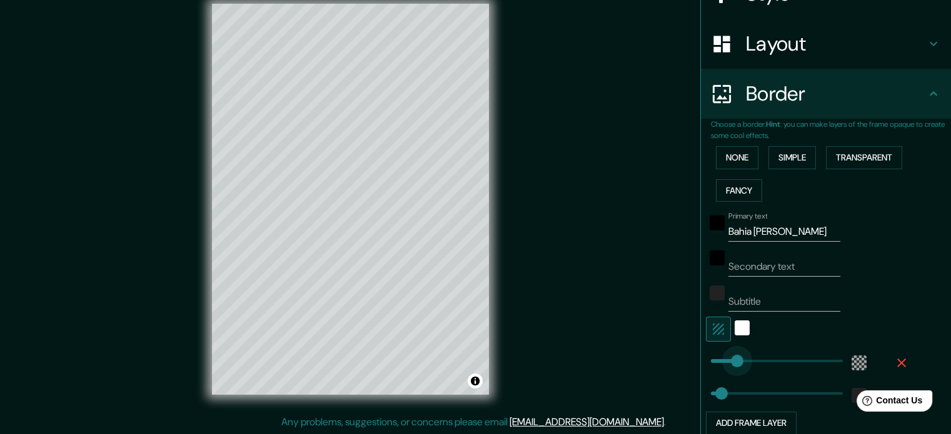
type input "140"
drag, startPoint x: 718, startPoint y: 357, endPoint x: 743, endPoint y: 357, distance: 24.4
type input "0"
drag, startPoint x: 713, startPoint y: 390, endPoint x: 564, endPoint y: 394, distance: 148.8
type input "443"
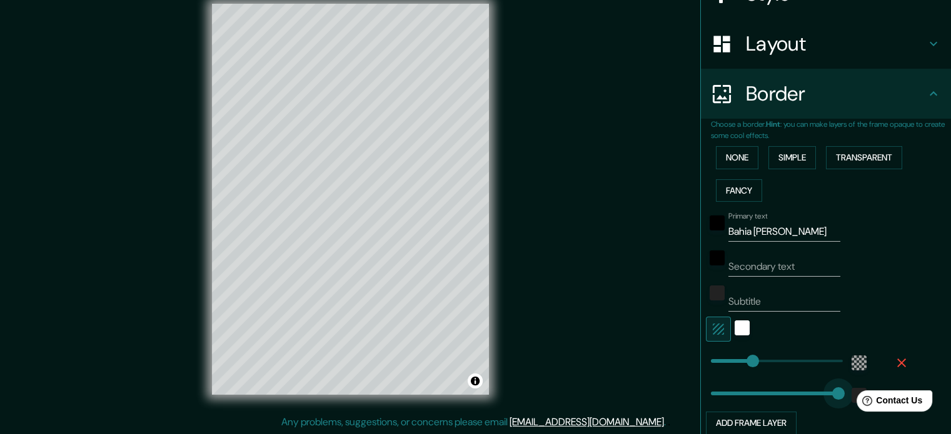
drag, startPoint x: 720, startPoint y: 394, endPoint x: 836, endPoint y: 394, distance: 116.3
type input "0"
drag, startPoint x: 833, startPoint y: 393, endPoint x: 571, endPoint y: 403, distance: 262.1
type input "22"
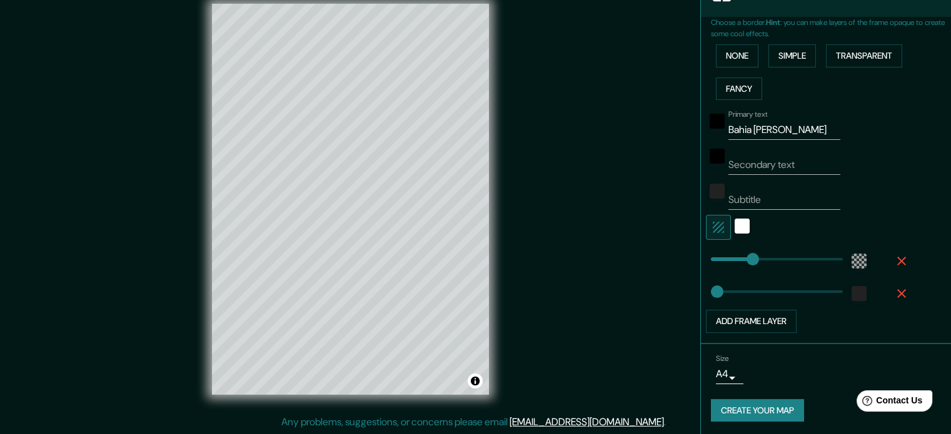
scroll to position [275, 0]
click at [765, 319] on button "Add frame layer" at bounding box center [751, 320] width 91 height 23
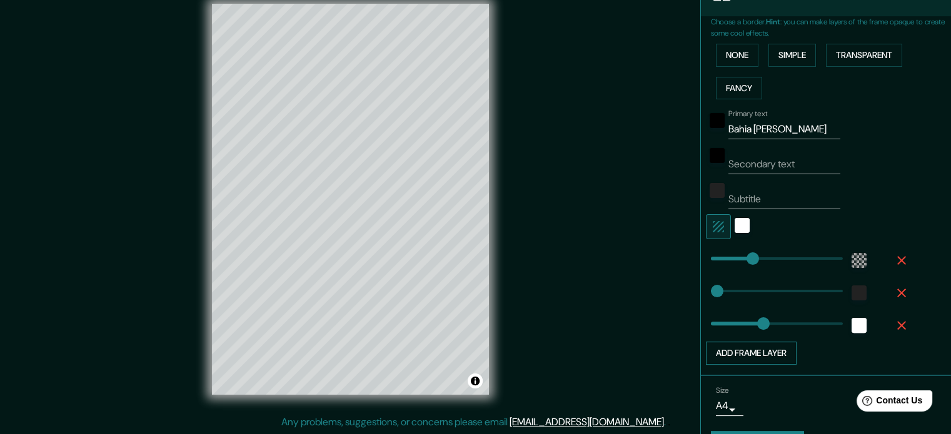
click at [743, 356] on button "Add frame layer" at bounding box center [751, 353] width 91 height 23
type input "177"
type input "142"
click at [747, 356] on span at bounding box center [753, 356] width 13 height 13
type input "177"
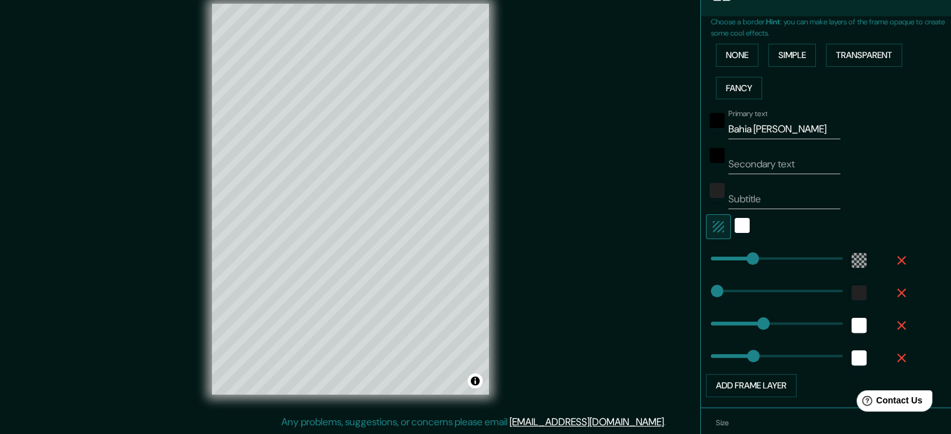
type input "138"
type input "177"
type input "100"
drag, startPoint x: 742, startPoint y: 358, endPoint x: 730, endPoint y: 359, distance: 11.9
type input "177"
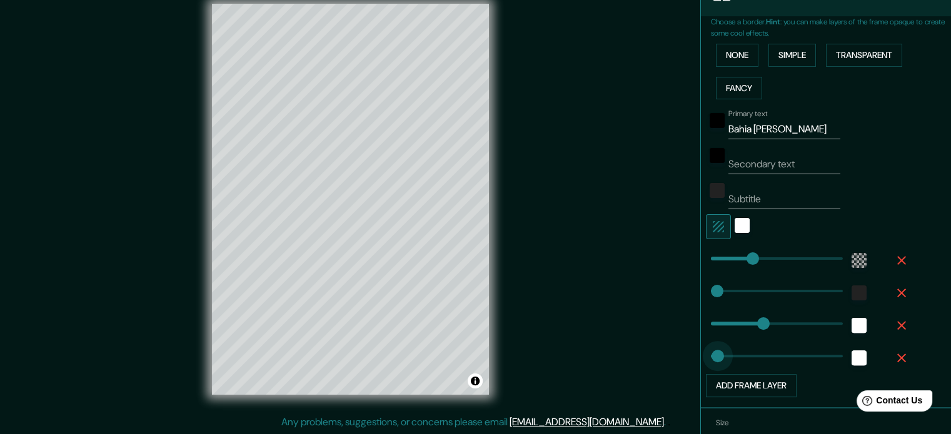
type input "0"
drag, startPoint x: 730, startPoint y: 359, endPoint x: 658, endPoint y: 374, distance: 73.9
click at [748, 387] on button "Add frame layer" at bounding box center [751, 385] width 91 height 23
type input "177"
type input "156"
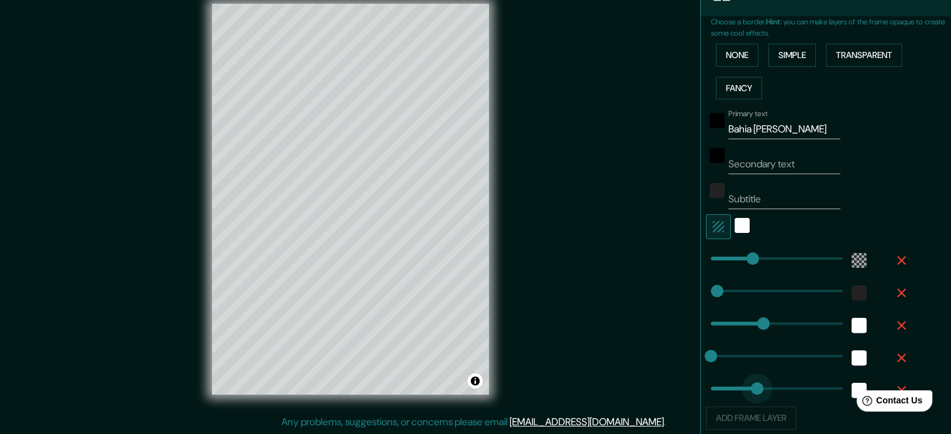
click at [751, 387] on span at bounding box center [757, 389] width 13 height 13
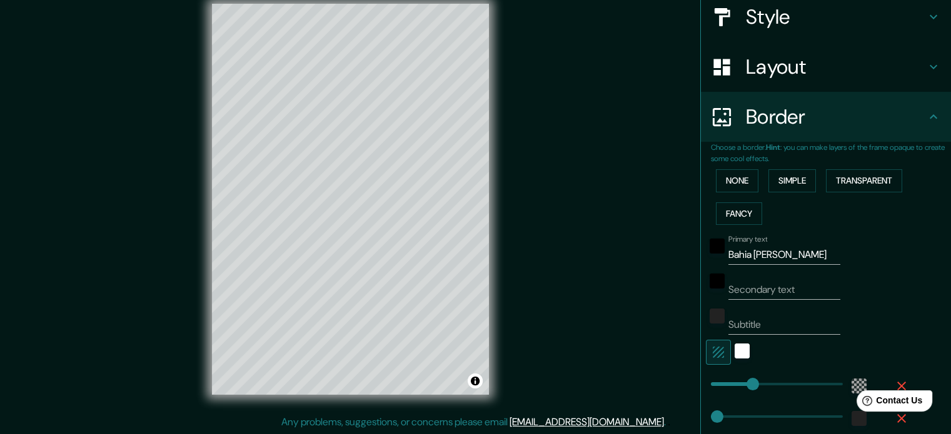
type input "177"
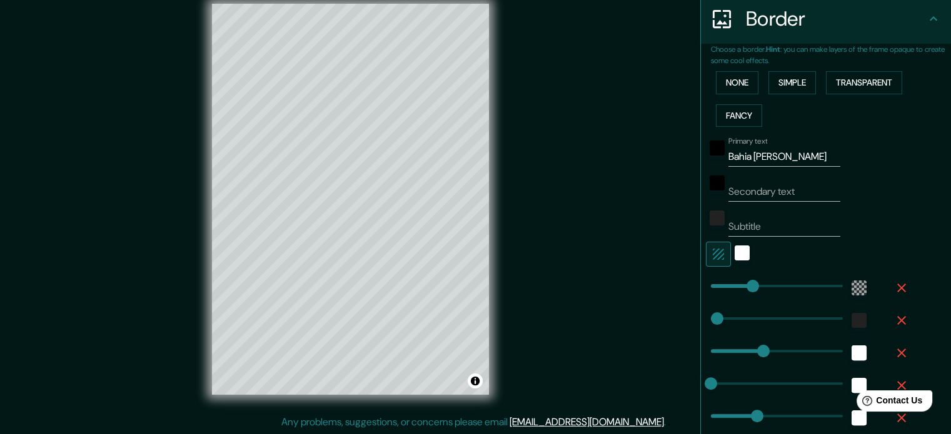
scroll to position [123, 0]
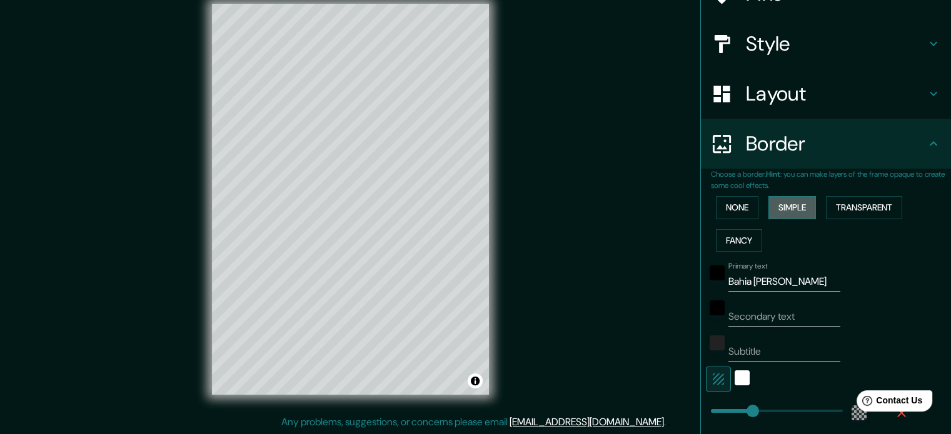
click at [773, 200] on button "Simple" at bounding box center [792, 207] width 48 height 23
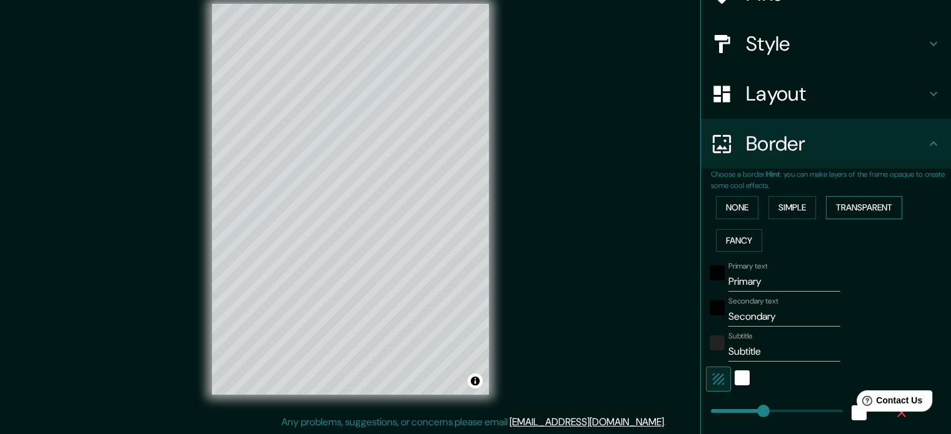
click at [855, 212] on button "Transparent" at bounding box center [864, 207] width 76 height 23
click at [738, 238] on button "Fancy" at bounding box center [739, 240] width 46 height 23
type input "177"
type input "35"
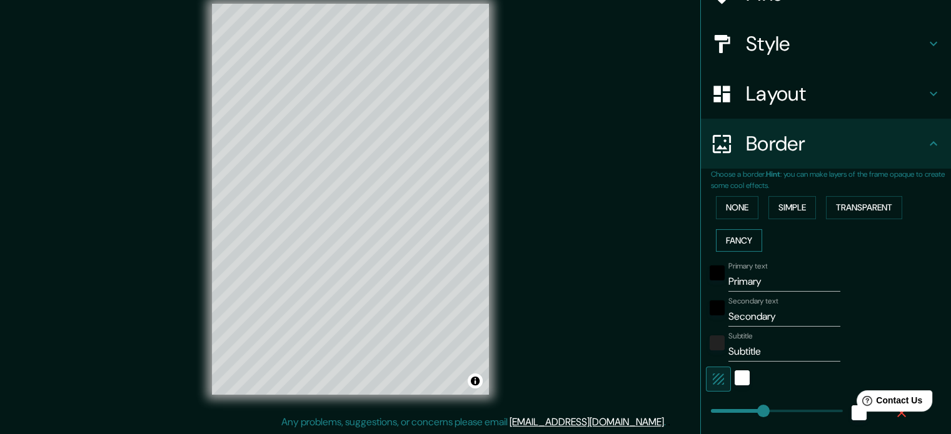
type input "35"
type input "18"
click at [729, 206] on button "None" at bounding box center [737, 207] width 43 height 23
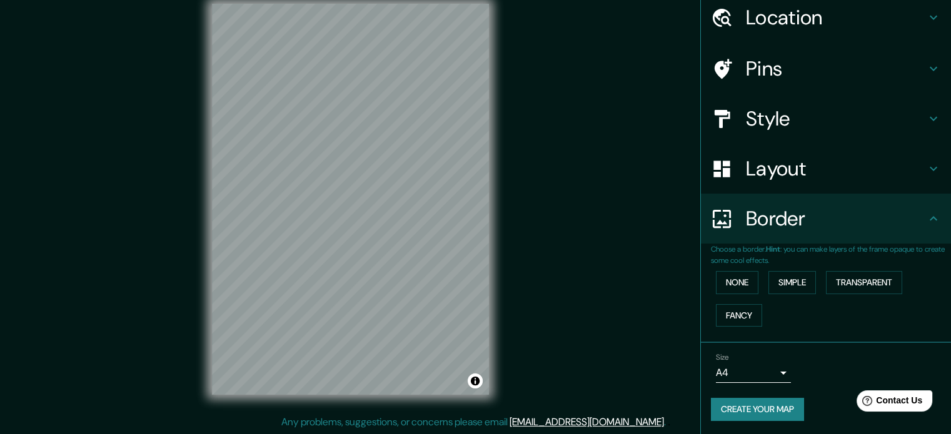
click at [758, 399] on button "Create your map" at bounding box center [757, 409] width 93 height 23
click at [757, 407] on div "Create your map" at bounding box center [826, 409] width 230 height 23
click at [926, 15] on icon at bounding box center [933, 17] width 15 height 15
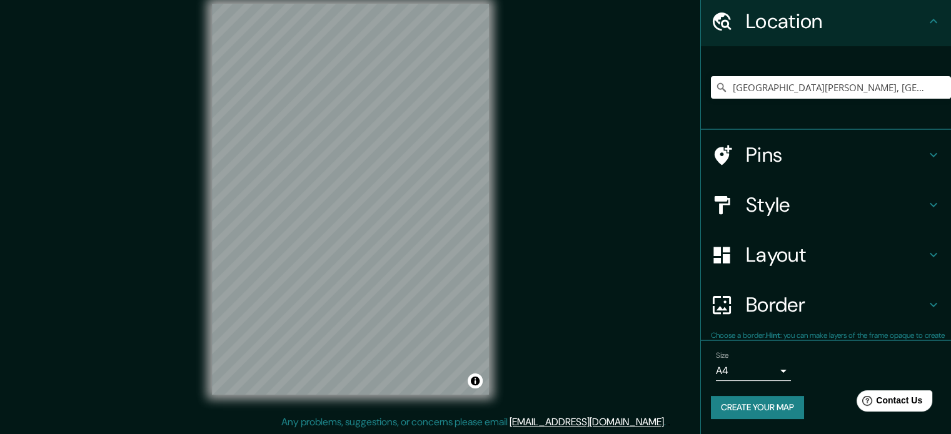
scroll to position [43, 0]
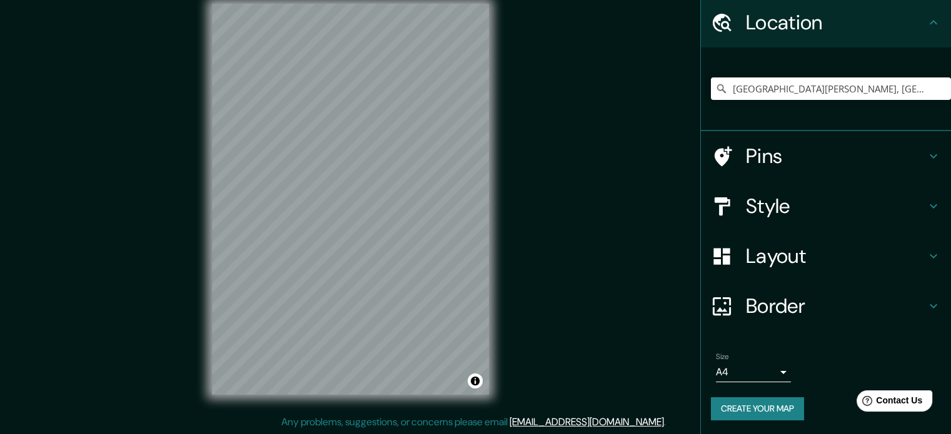
click at [777, 404] on button "Create your map" at bounding box center [757, 409] width 93 height 23
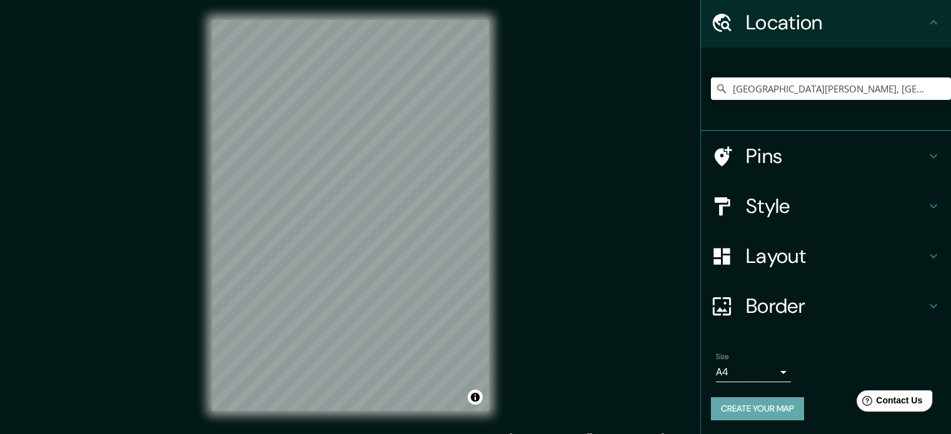
click at [738, 401] on button "Create your map" at bounding box center [757, 409] width 93 height 23
click at [765, 405] on button "Create your map" at bounding box center [757, 409] width 93 height 23
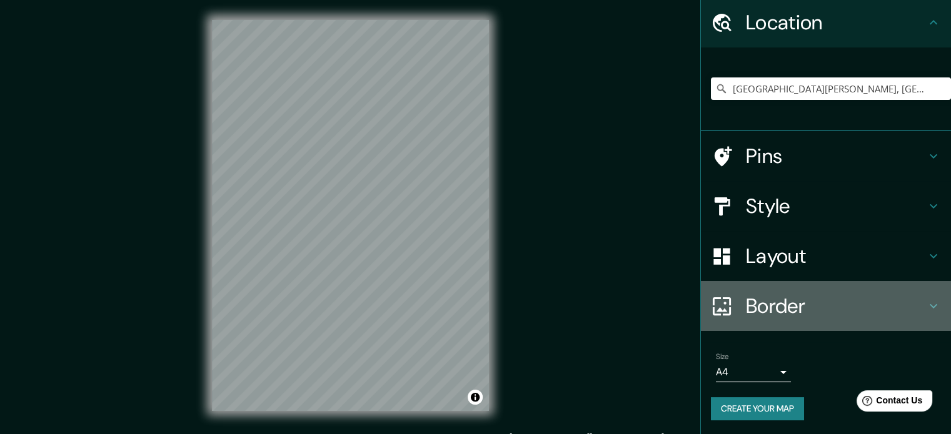
click at [776, 297] on h4 "Border" at bounding box center [836, 306] width 180 height 25
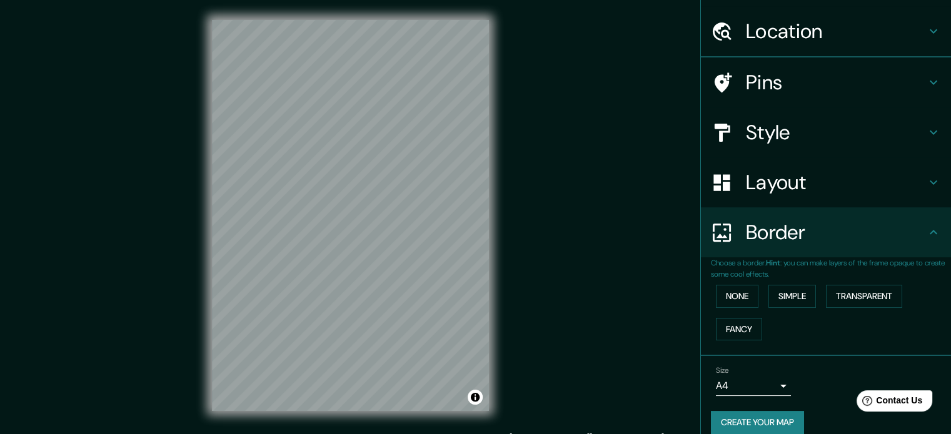
scroll to position [43, 0]
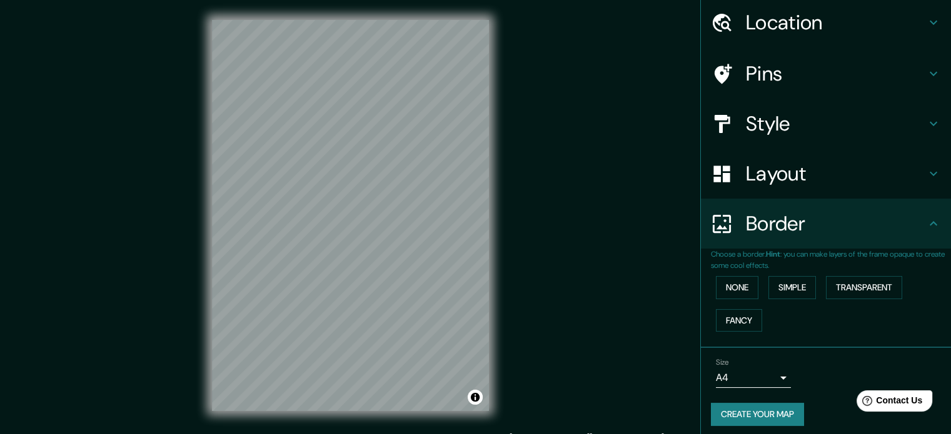
click at [789, 228] on h4 "Border" at bounding box center [836, 223] width 180 height 25
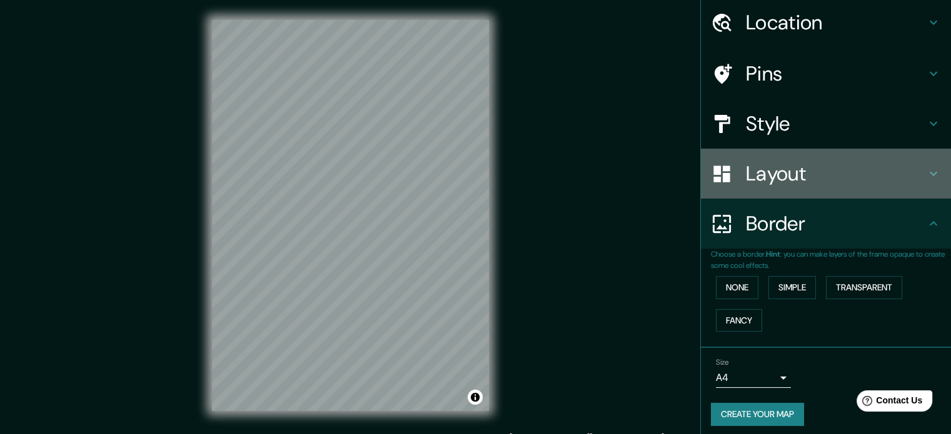
click at [808, 179] on h4 "Layout" at bounding box center [836, 173] width 180 height 25
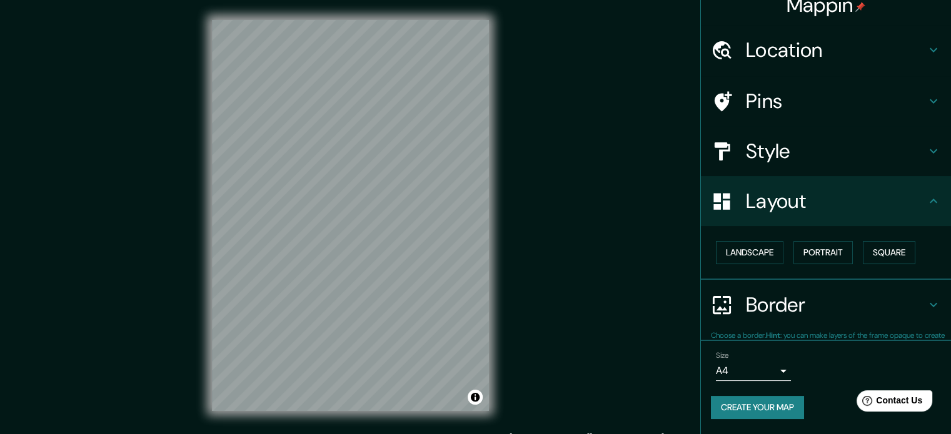
scroll to position [14, 0]
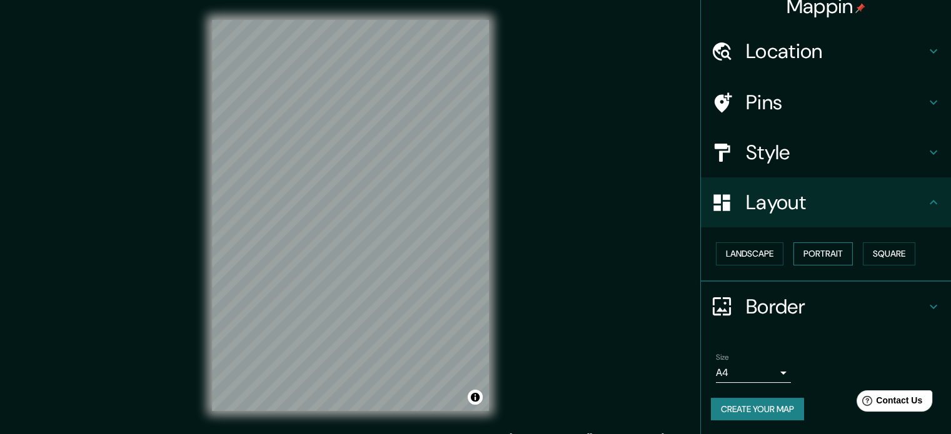
click at [822, 254] on button "Portrait" at bounding box center [822, 254] width 59 height 23
drag, startPoint x: 802, startPoint y: 252, endPoint x: 826, endPoint y: 252, distance: 24.4
click at [803, 252] on button "Portrait" at bounding box center [822, 254] width 59 height 23
click at [890, 252] on button "Square" at bounding box center [889, 254] width 53 height 23
